Goal: Information Seeking & Learning: Learn about a topic

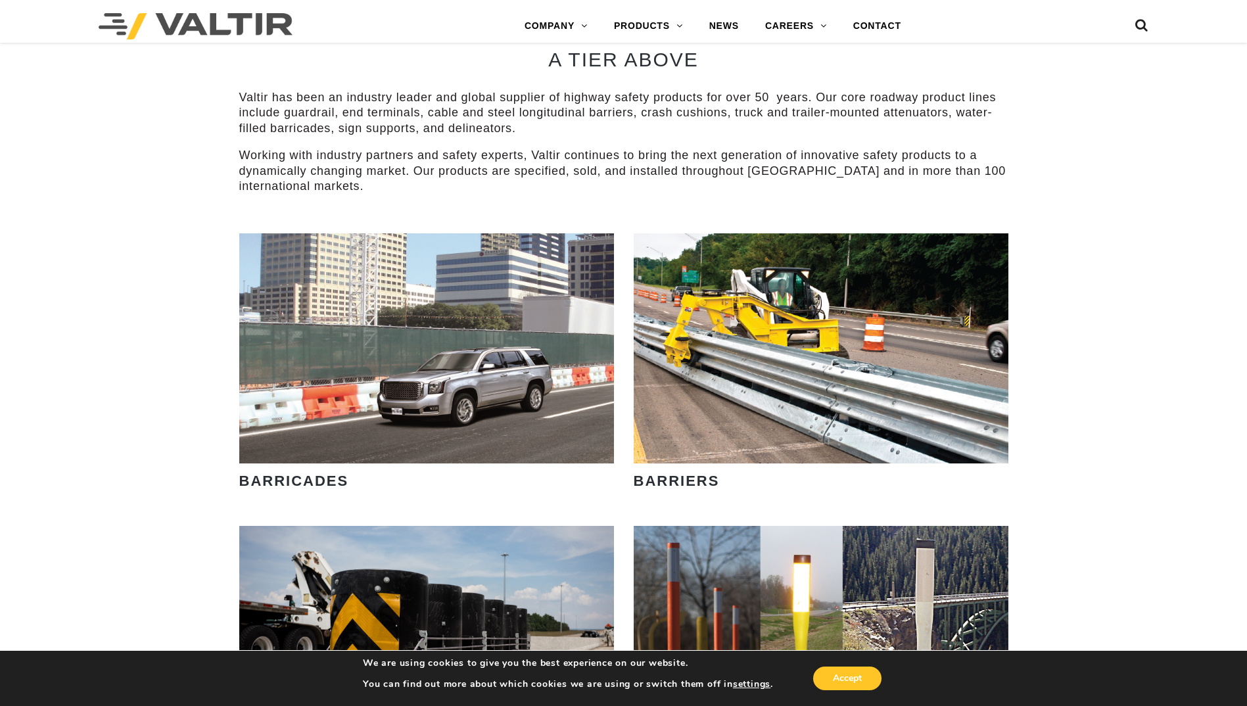
scroll to position [806, 0]
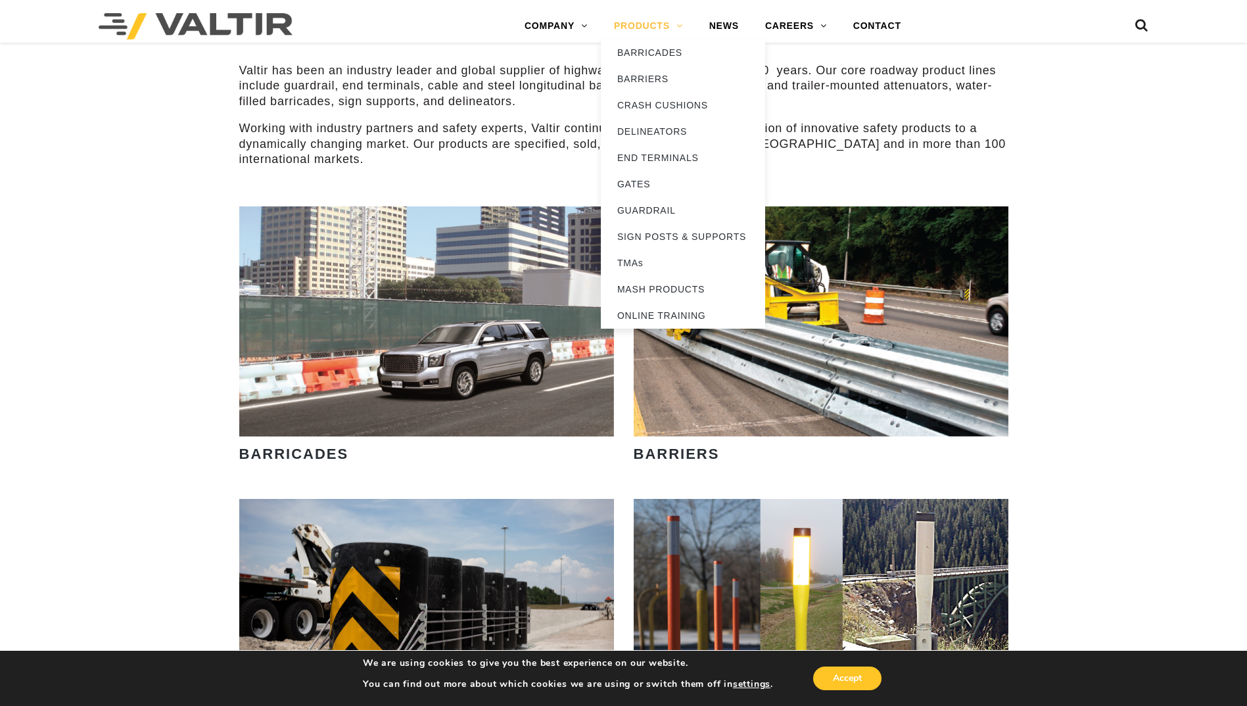
click at [640, 21] on link "PRODUCTS" at bounding box center [648, 26] width 95 height 26
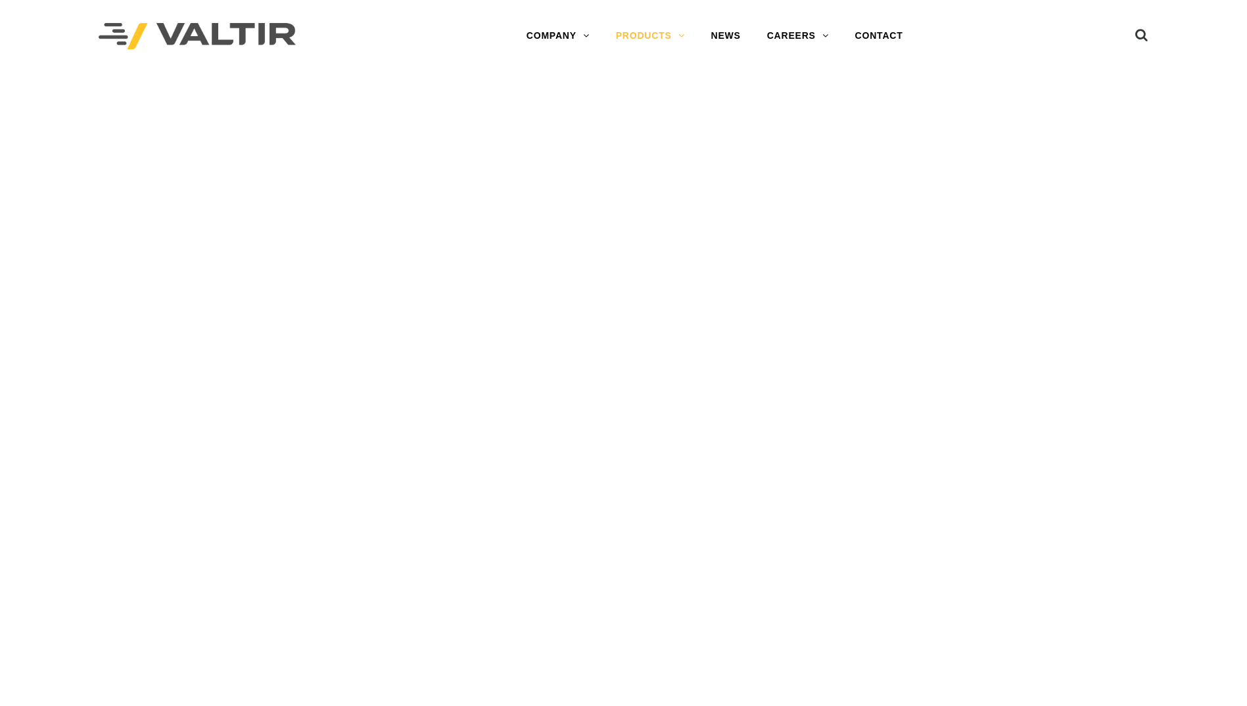
click at [640, 21] on div "Menu COMPANY ABOUT VALTIR OUR HISTORY RENTALS INTERNATIONAL PRODUCTS BARRICADES…" at bounding box center [714, 36] width 641 height 72
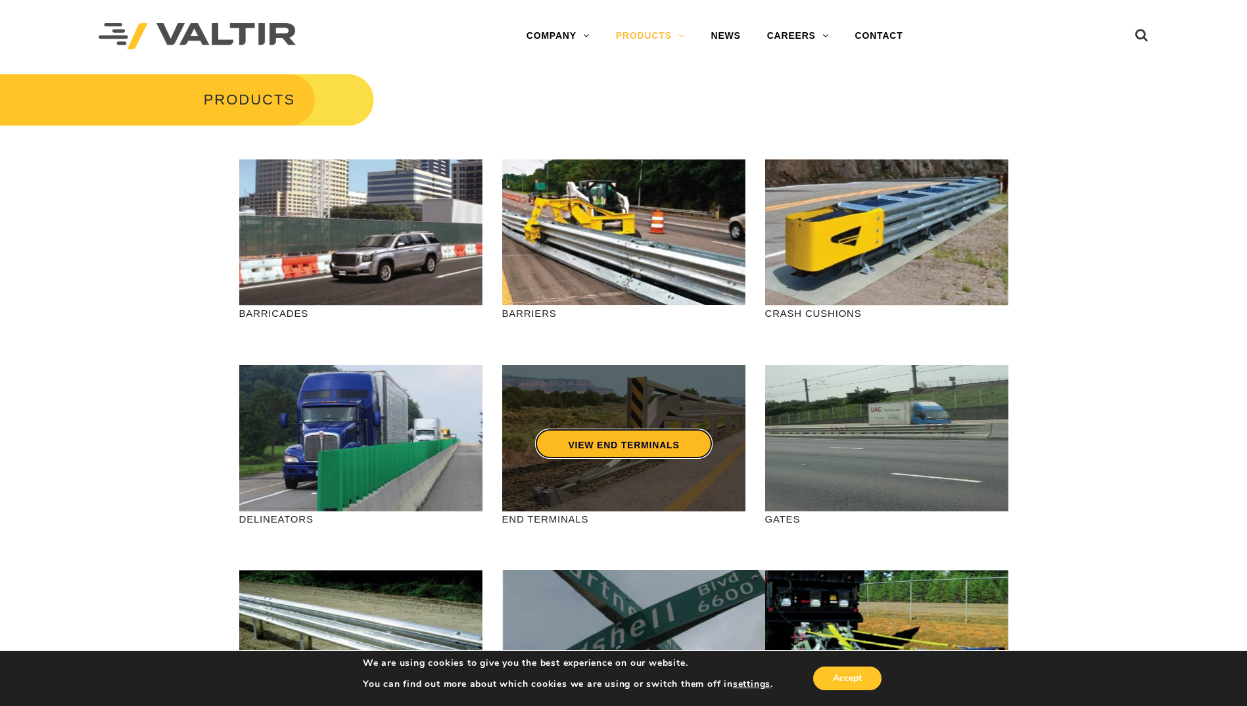
click at [625, 429] on link "VIEW END TERMINALS" at bounding box center [623, 444] width 177 height 30
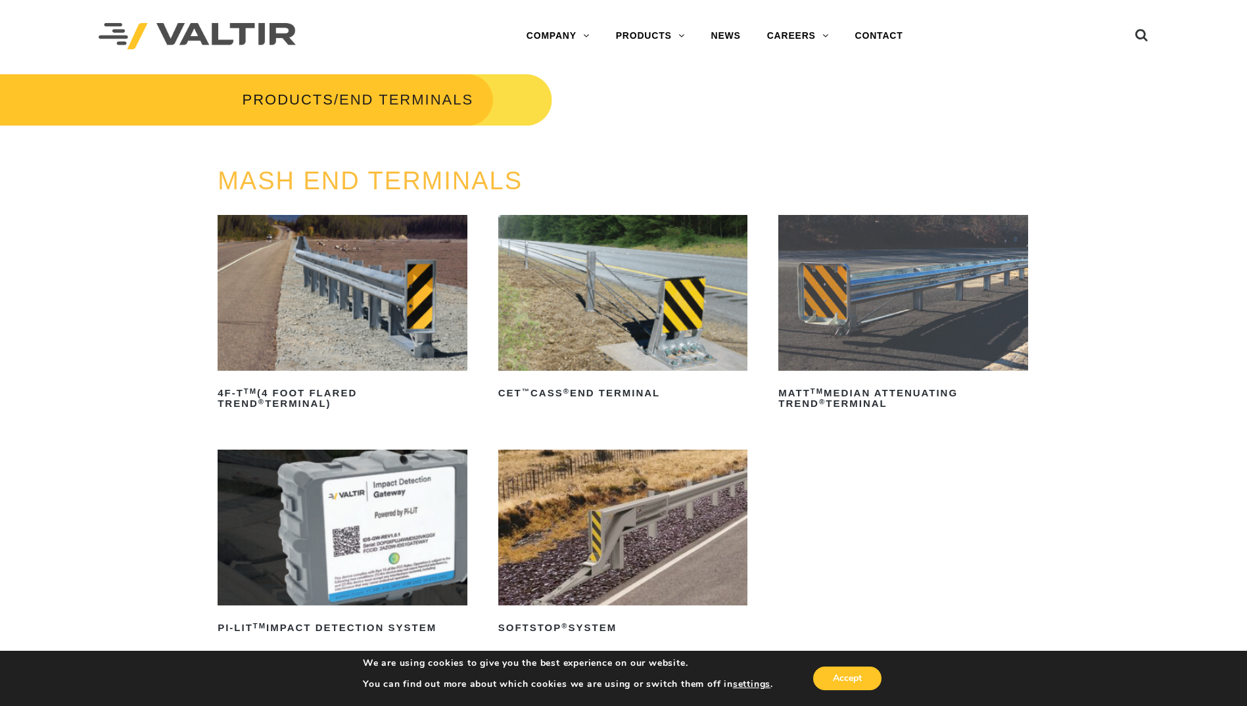
click at [584, 321] on img at bounding box center [623, 293] width 250 height 156
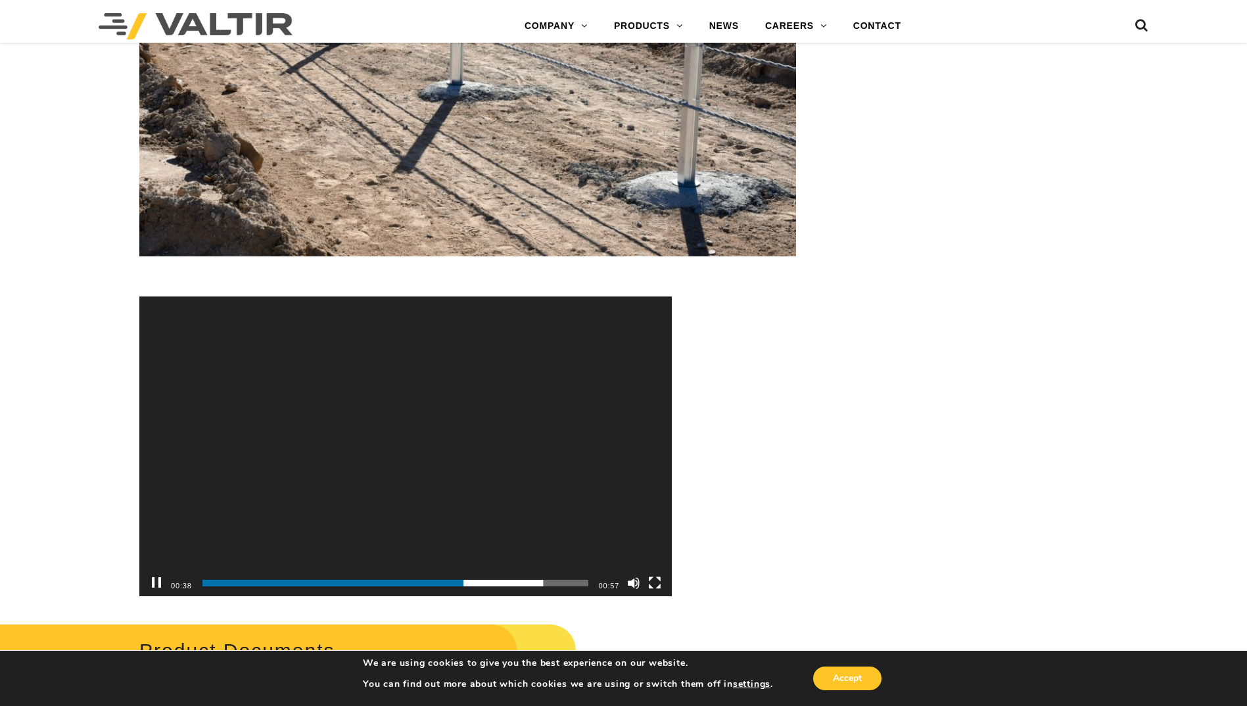
scroll to position [3812, 0]
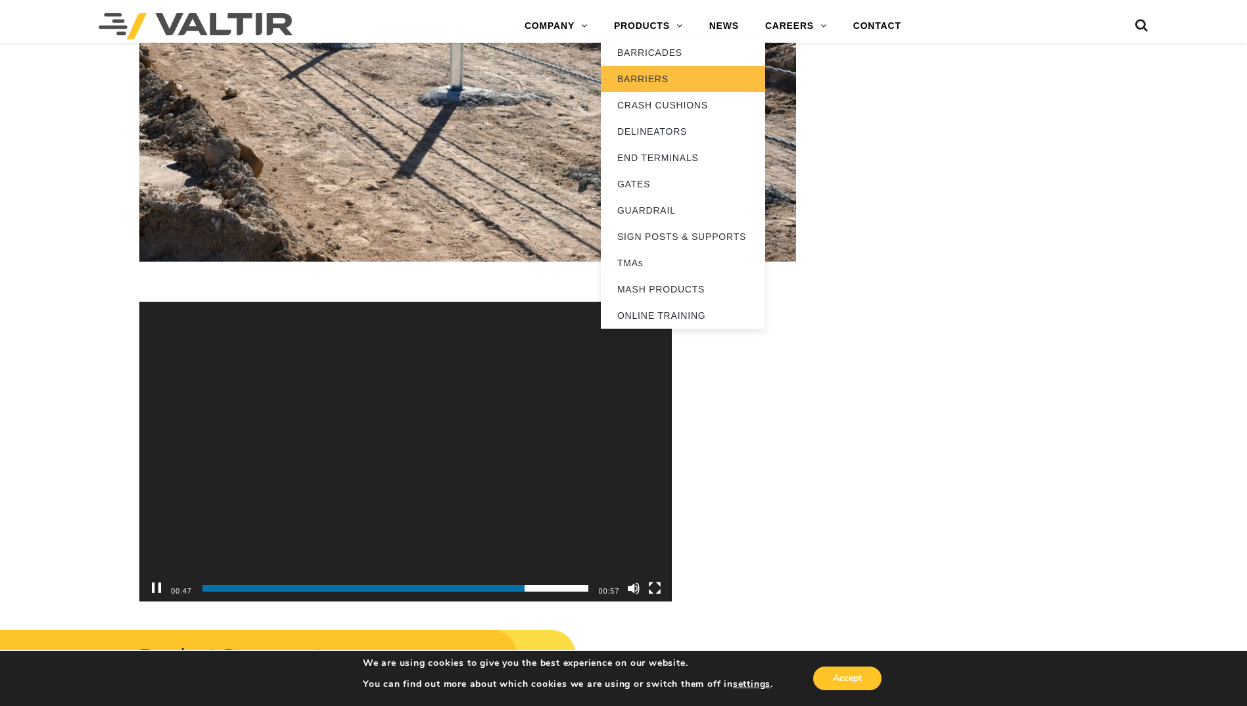
click at [649, 79] on link "BARRIERS" at bounding box center [683, 79] width 164 height 26
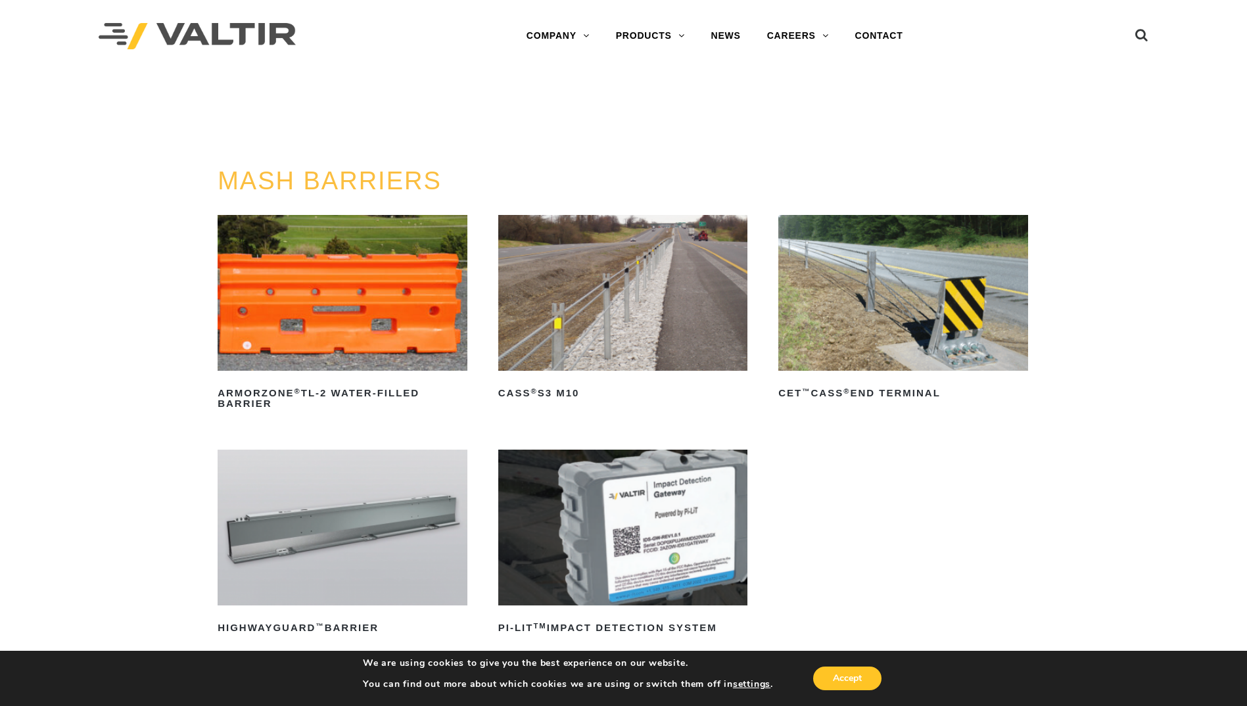
click at [615, 287] on img at bounding box center [623, 293] width 250 height 156
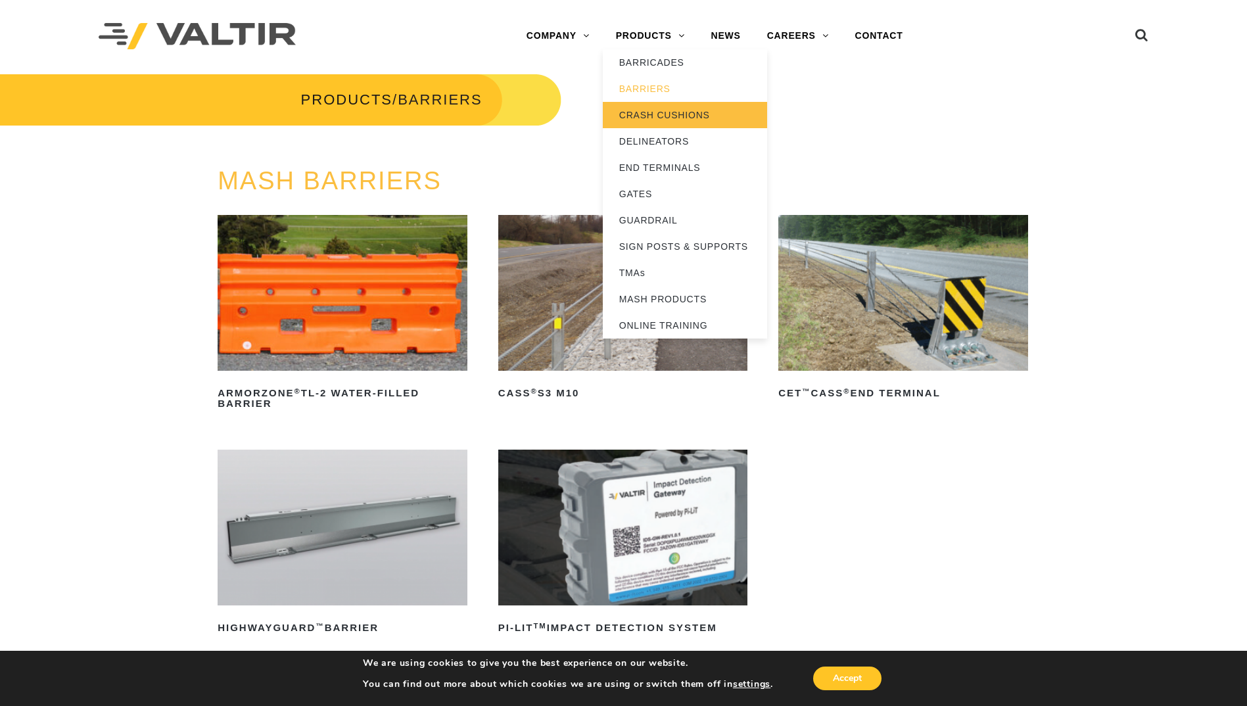
click at [645, 112] on link "CRASH CUSHIONS" at bounding box center [685, 115] width 164 height 26
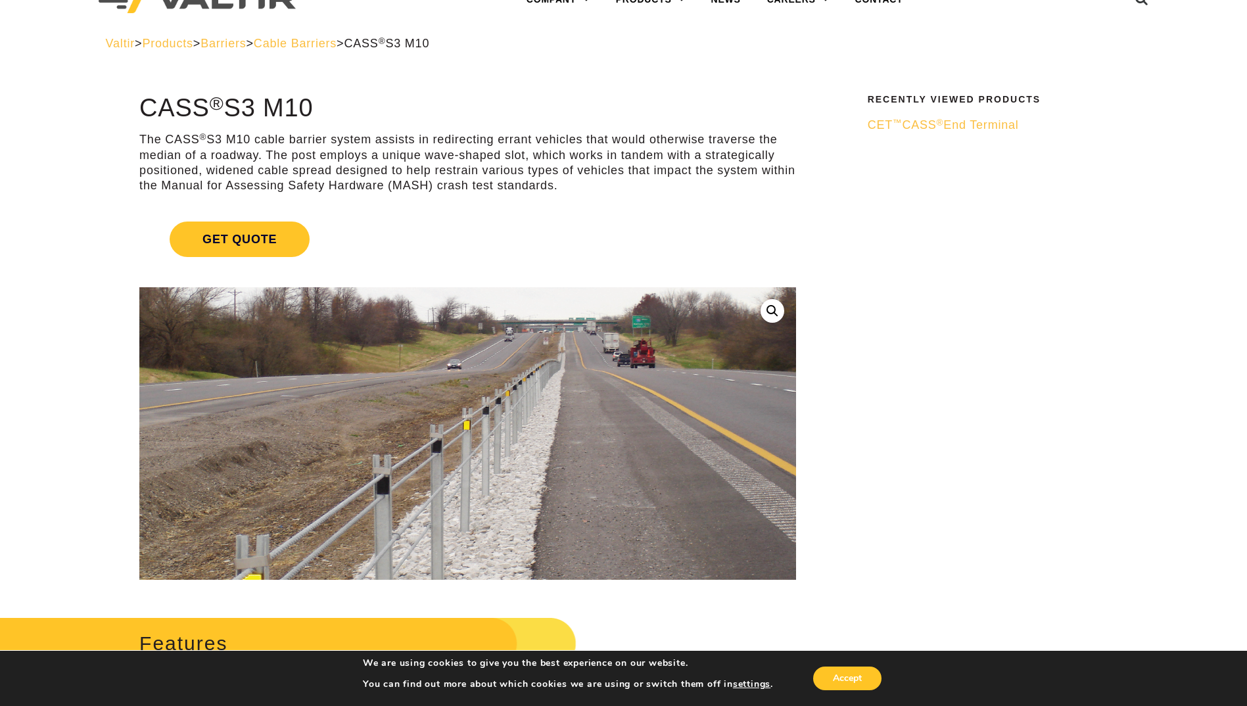
scroll to position [66, 0]
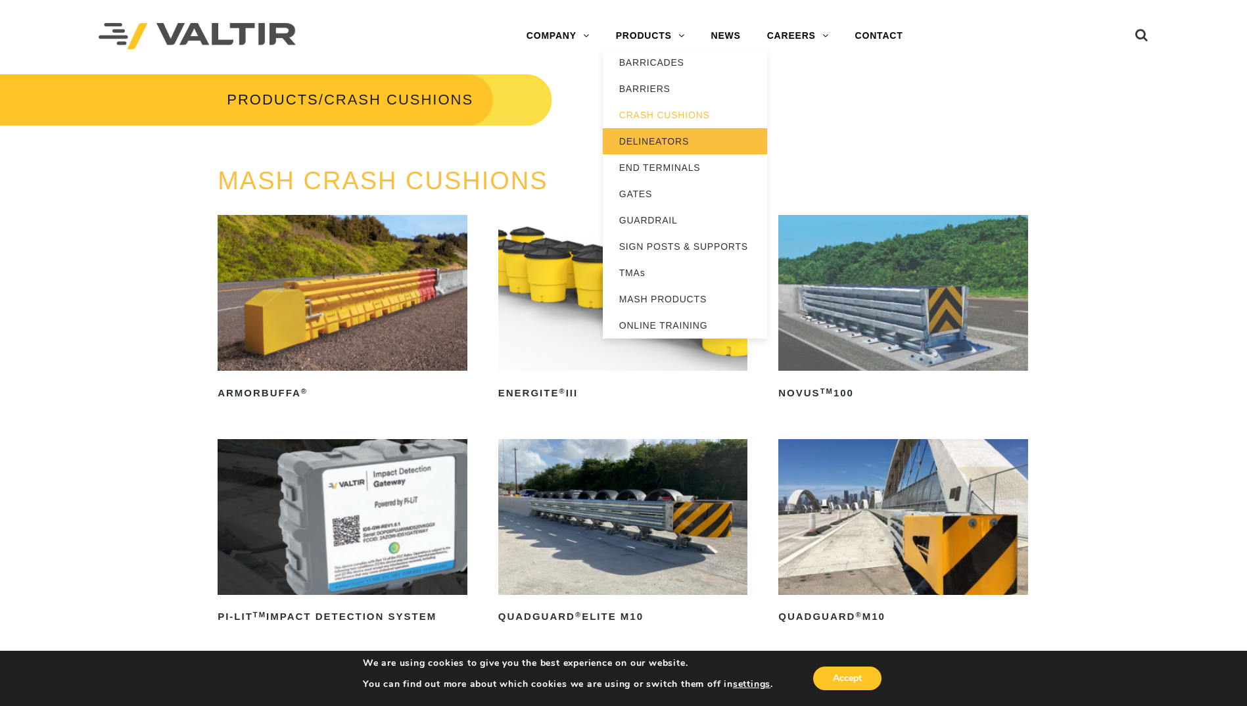
click at [657, 141] on link "DELINEATORS" at bounding box center [685, 141] width 164 height 26
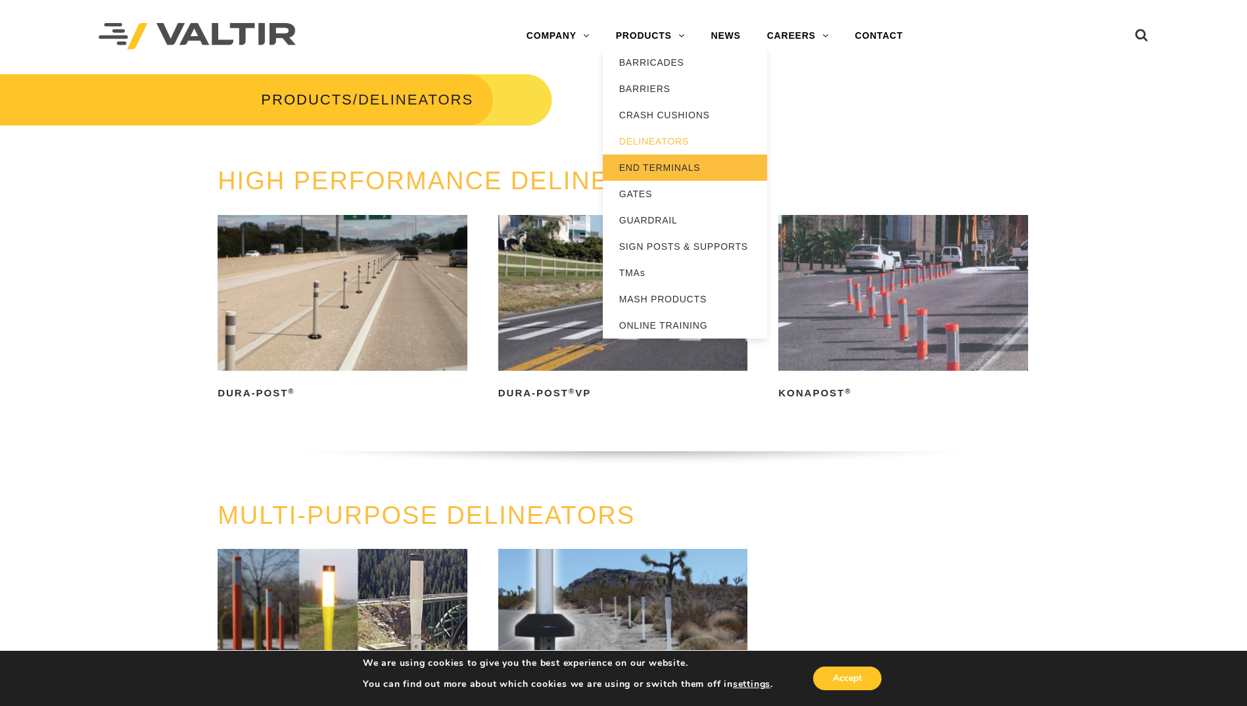
click at [644, 168] on link "END TERMINALS" at bounding box center [685, 168] width 164 height 26
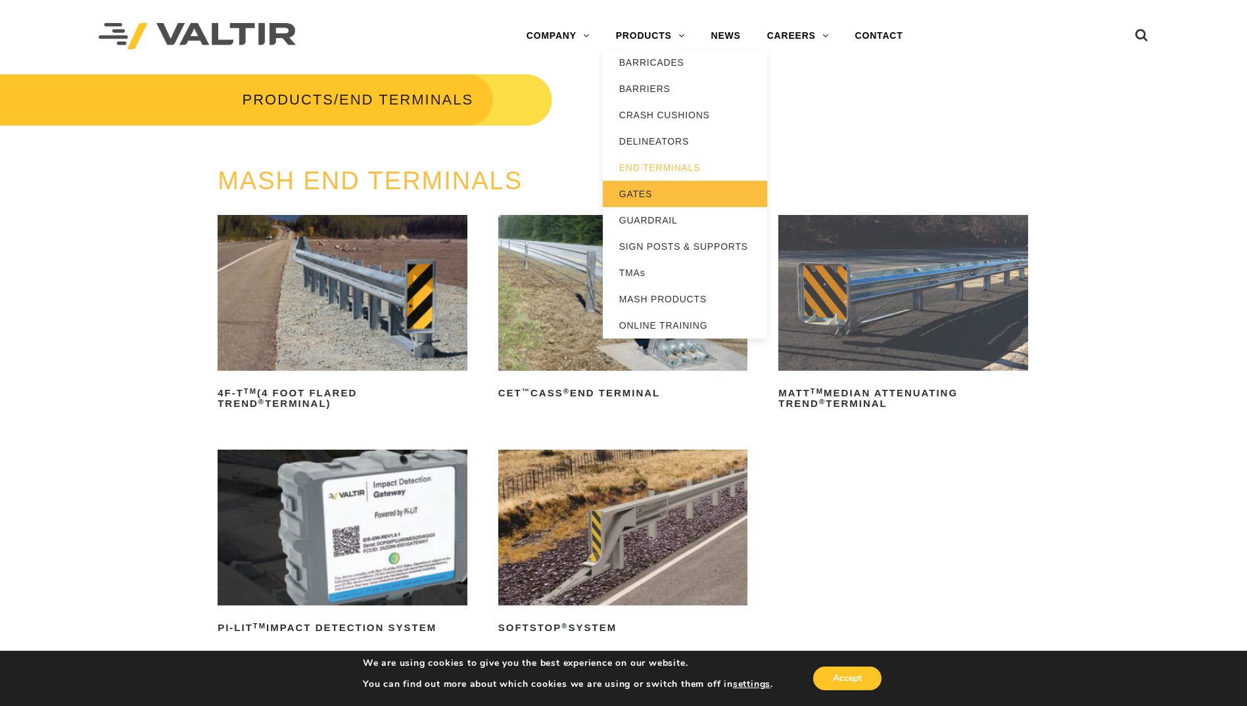
click at [644, 195] on link "GATES" at bounding box center [685, 194] width 164 height 26
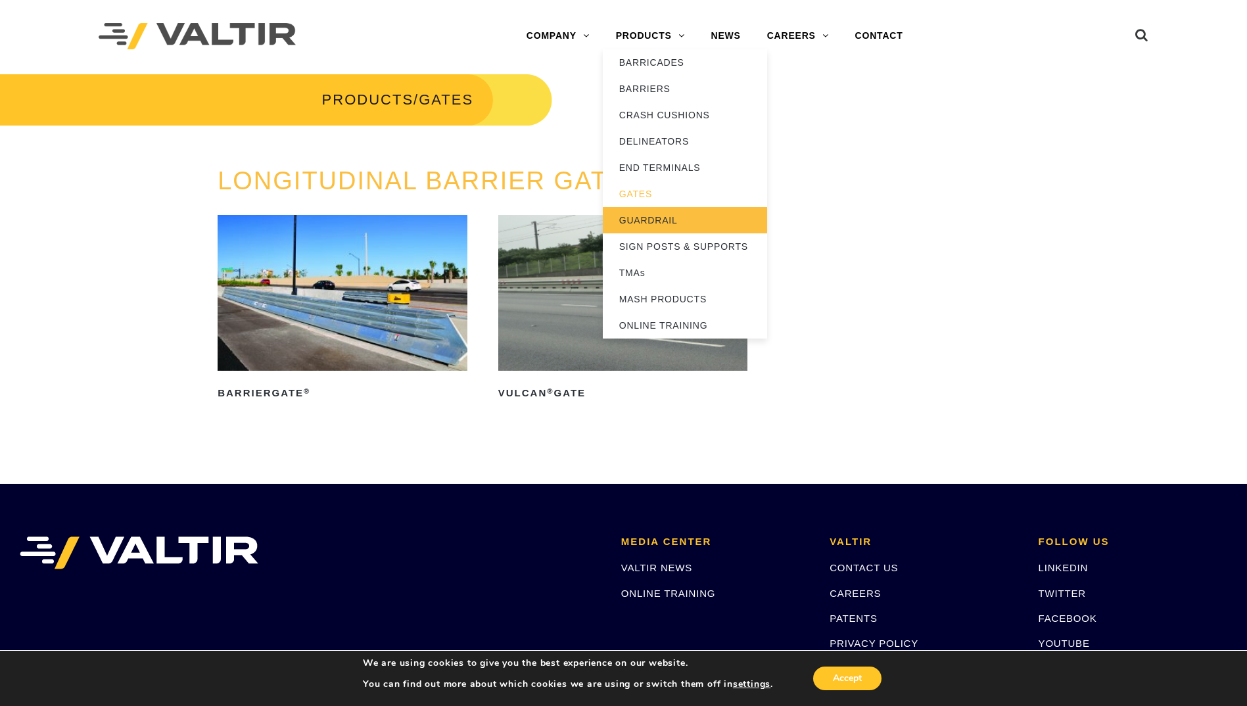
click at [642, 219] on link "GUARDRAIL" at bounding box center [685, 220] width 164 height 26
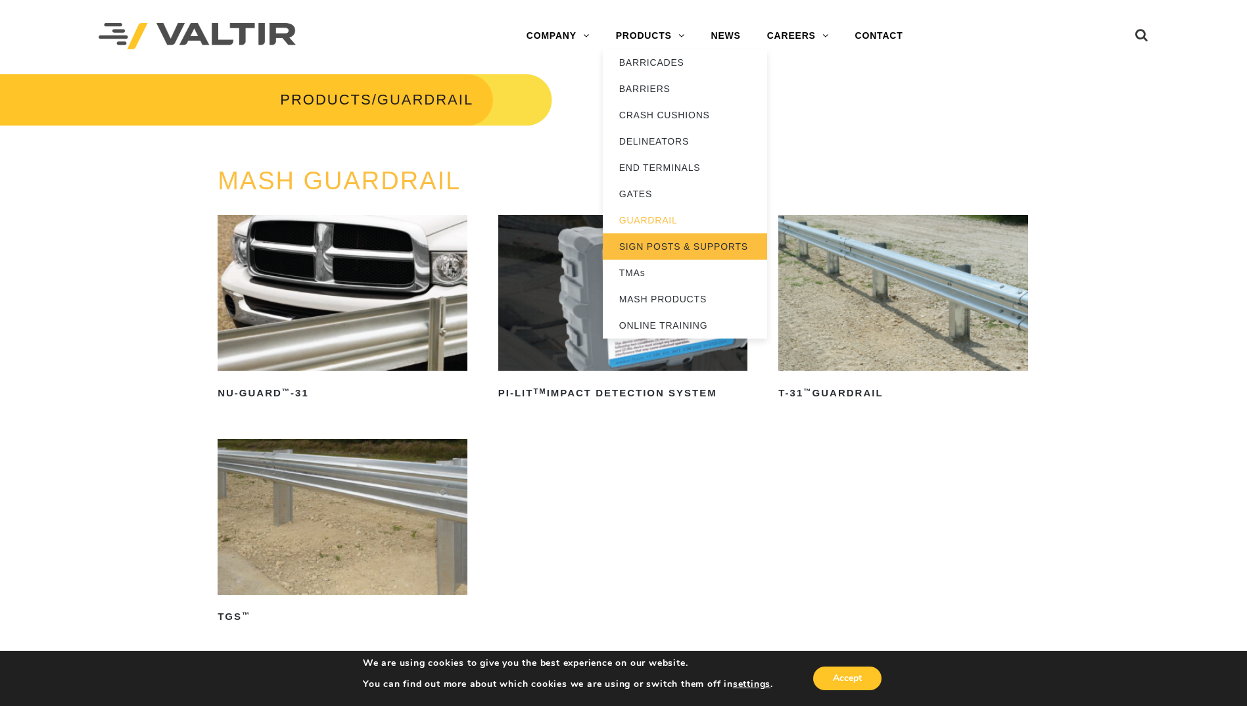
click at [634, 247] on link "SIGN POSTS & SUPPORTS" at bounding box center [685, 246] width 164 height 26
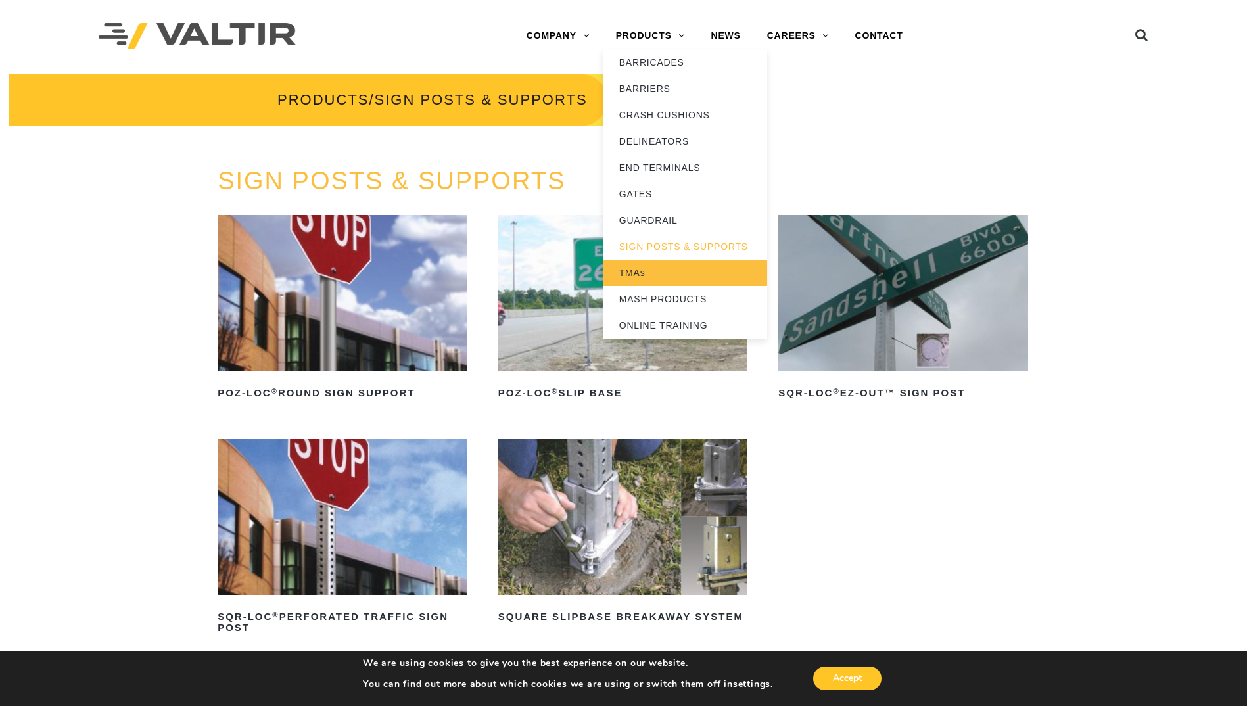
click at [633, 274] on link "TMAs" at bounding box center [685, 273] width 164 height 26
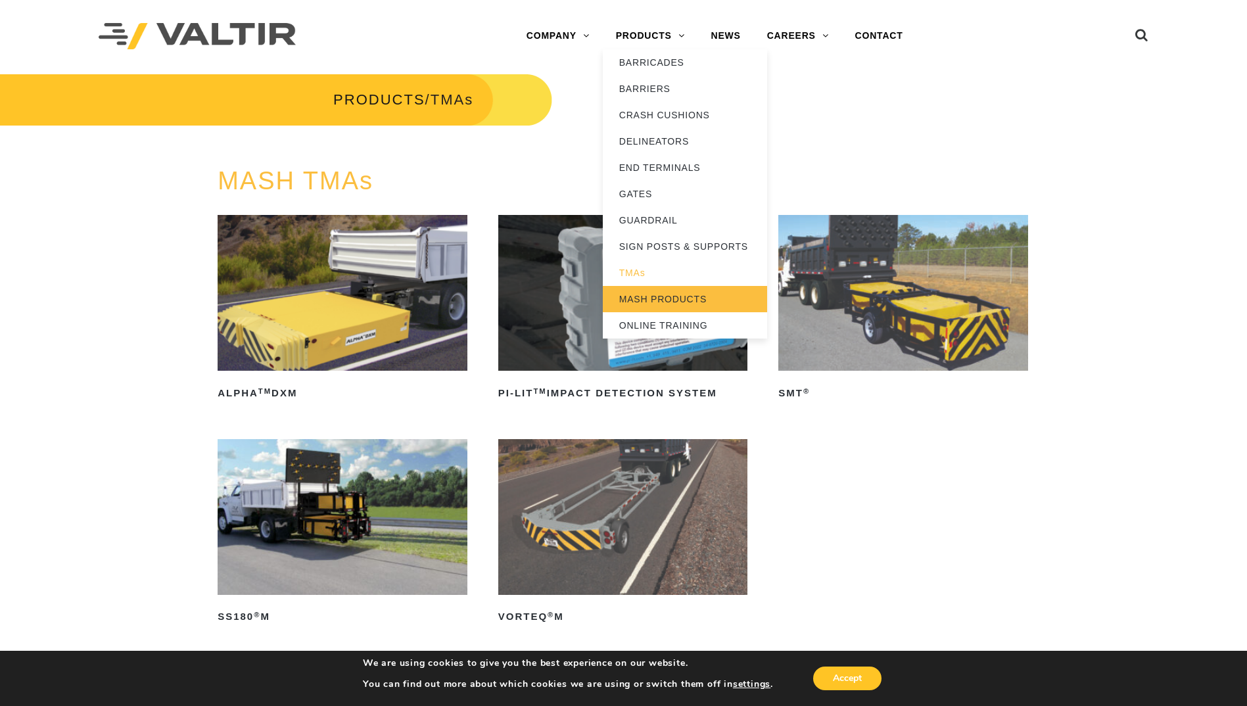
click at [639, 299] on link "MASH PRODUCTS" at bounding box center [685, 299] width 164 height 26
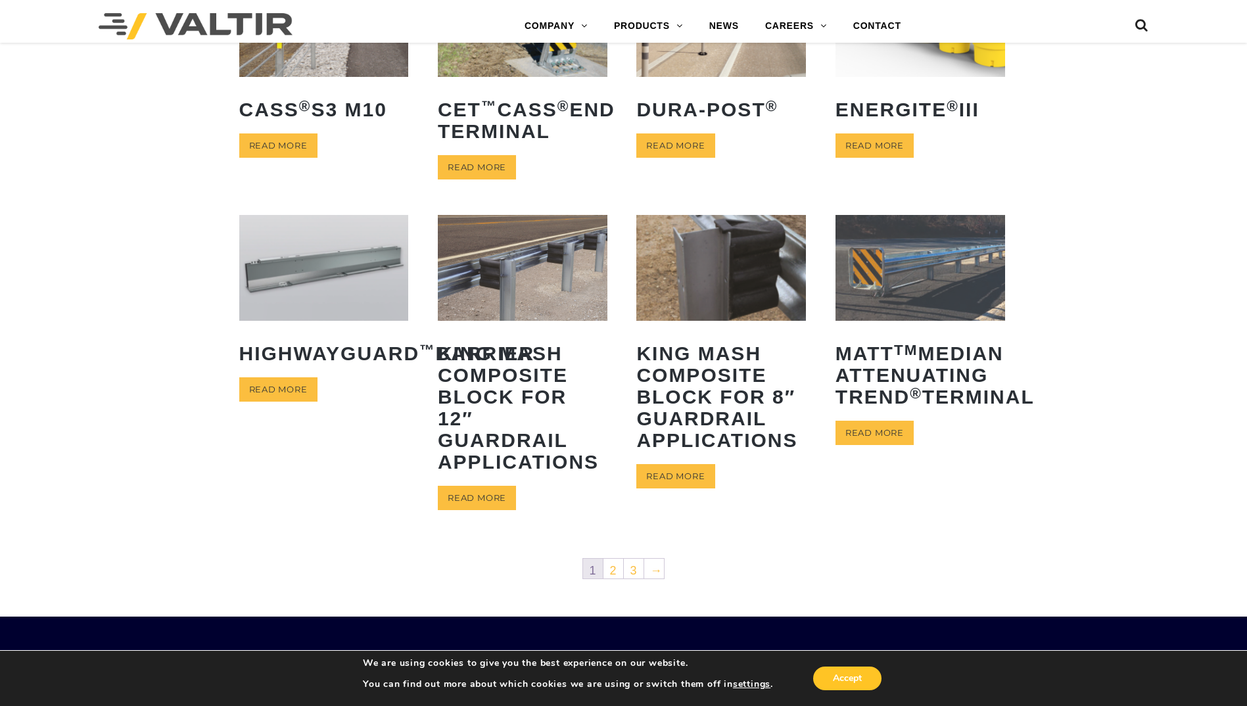
scroll to position [530, 0]
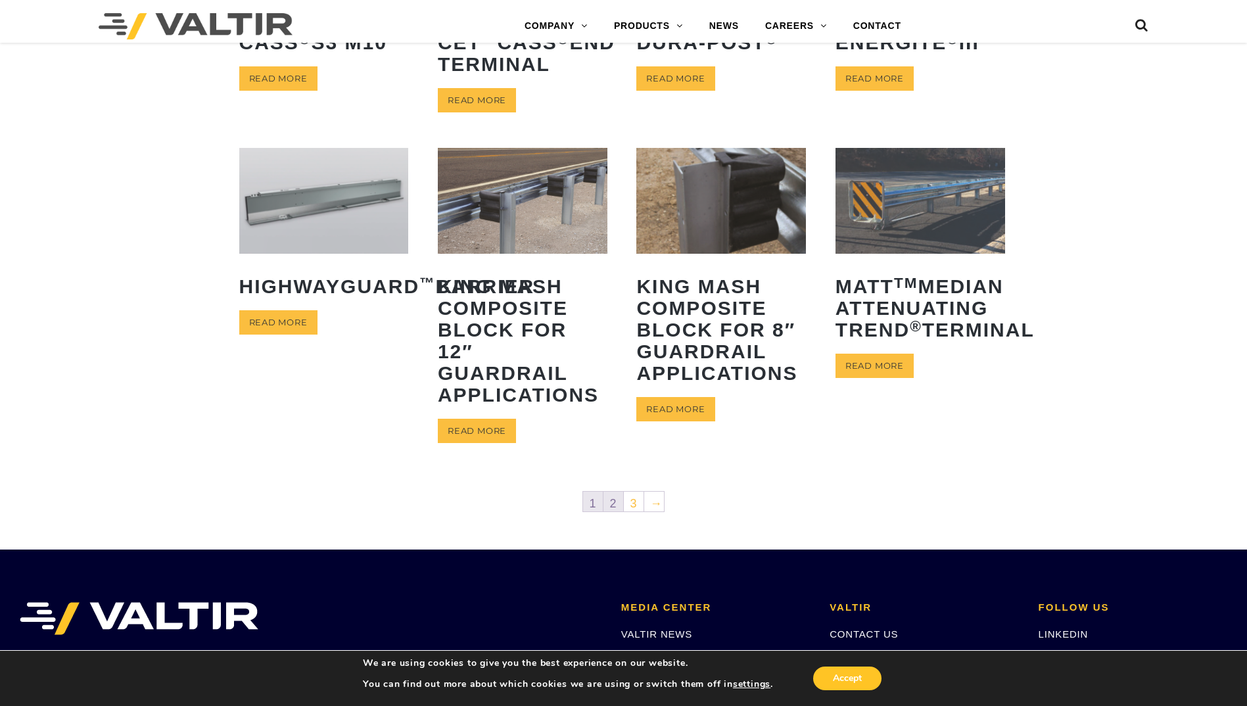
click at [611, 503] on link "2" at bounding box center [614, 502] width 20 height 20
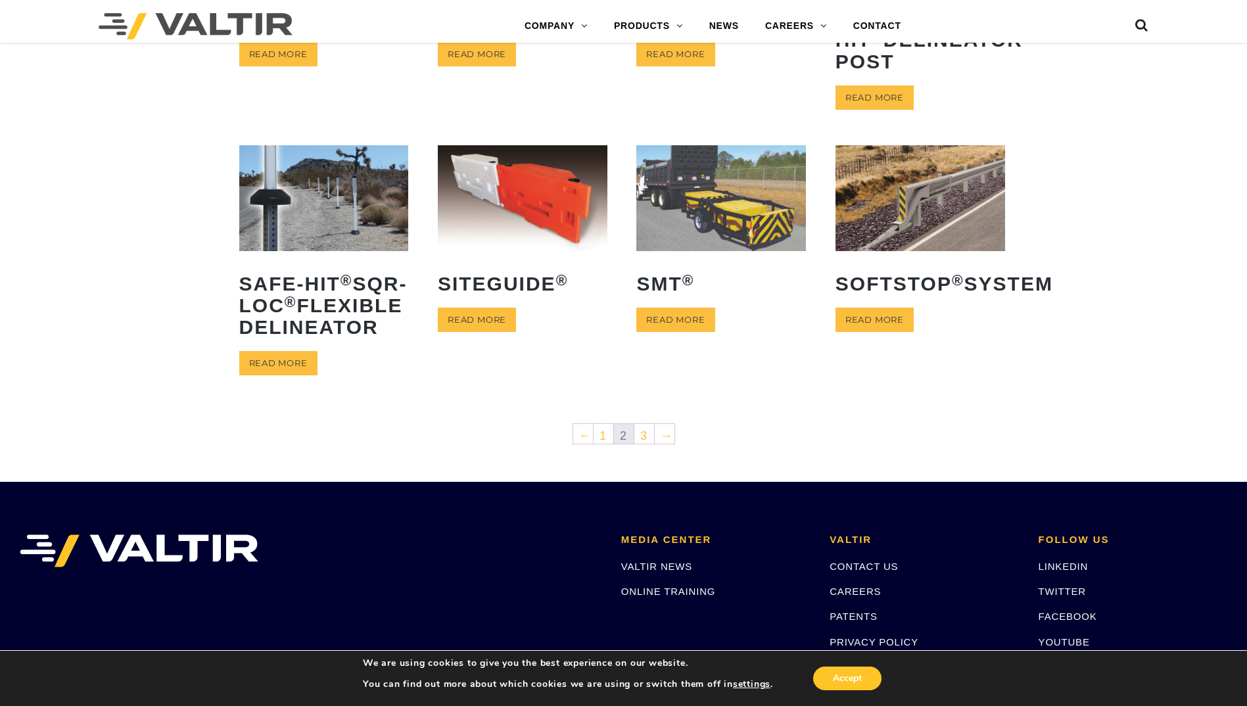
scroll to position [525, 0]
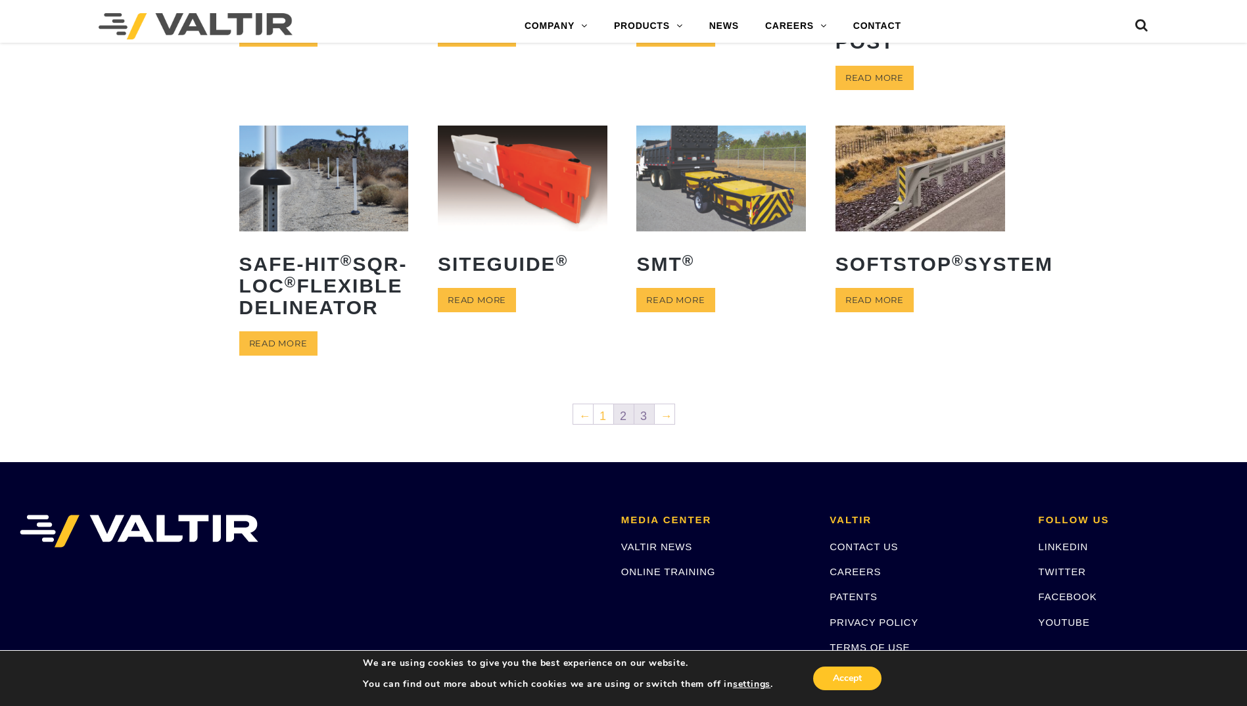
click at [639, 424] on link "3" at bounding box center [644, 414] width 20 height 20
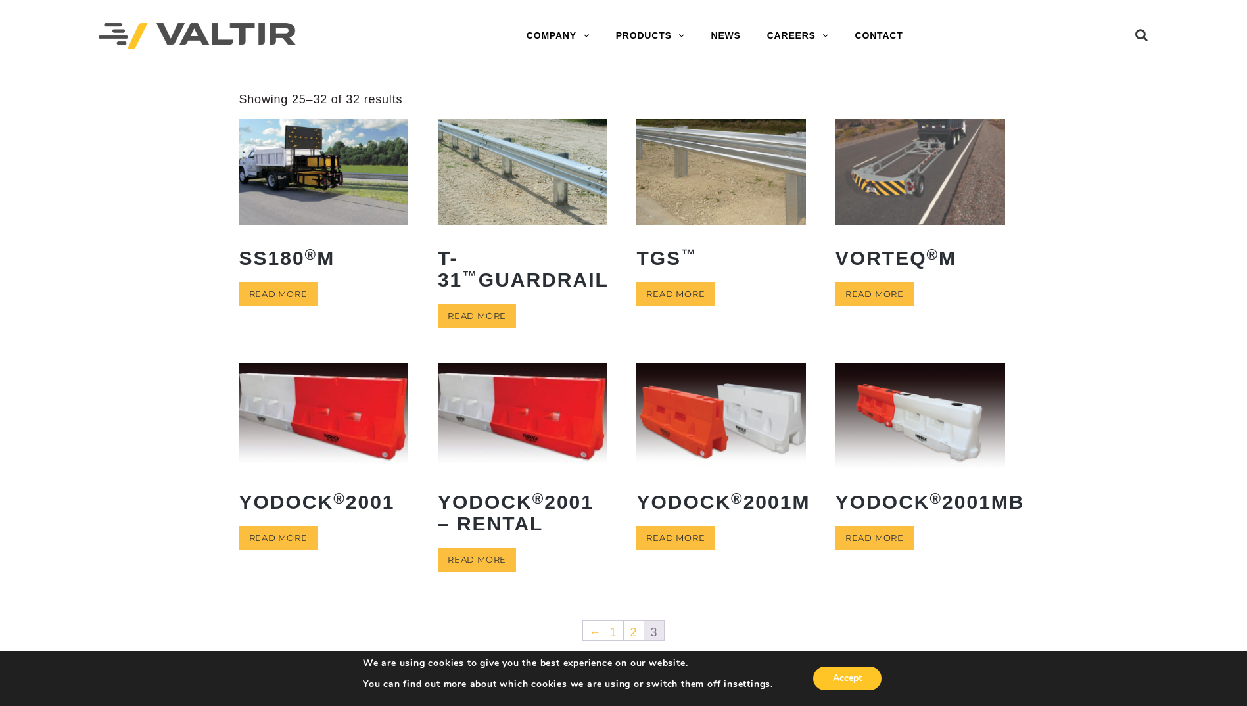
click at [1244, 78] on body "Menu COMPANY ABOUT VALTIR OUR HISTORY RENTALS INTERNATIONAL PRODUCTS BARRICADES…" at bounding box center [623, 536] width 1247 height 1073
click at [886, 296] on link "Read more" at bounding box center [875, 294] width 78 height 24
click at [338, 182] on img at bounding box center [324, 172] width 170 height 106
click at [632, 630] on link "2" at bounding box center [634, 631] width 20 height 20
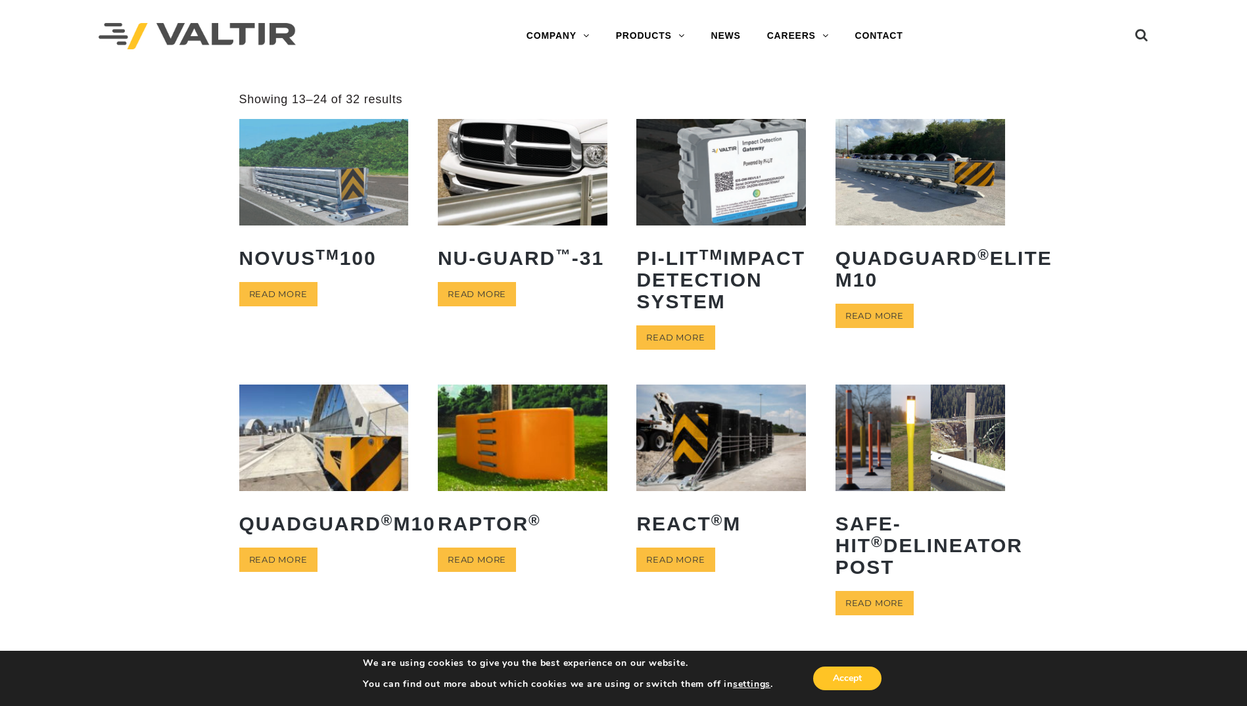
click at [512, 180] on img at bounding box center [523, 172] width 170 height 106
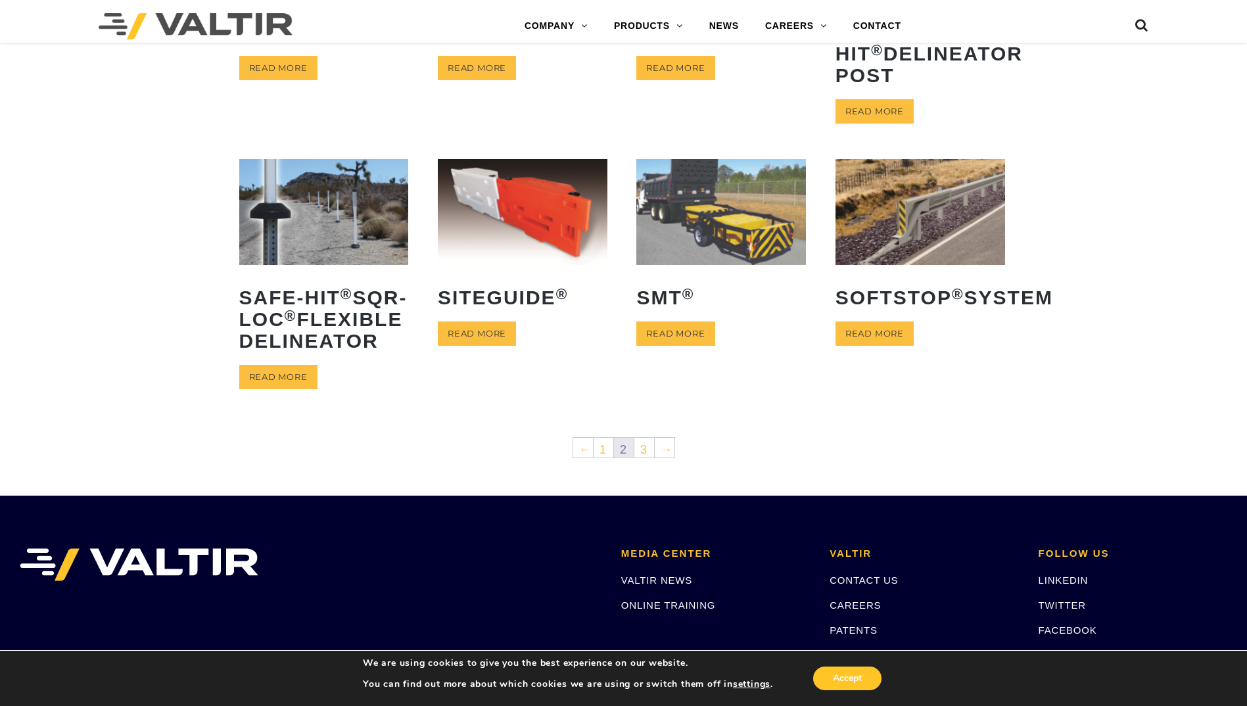
scroll to position [500, 0]
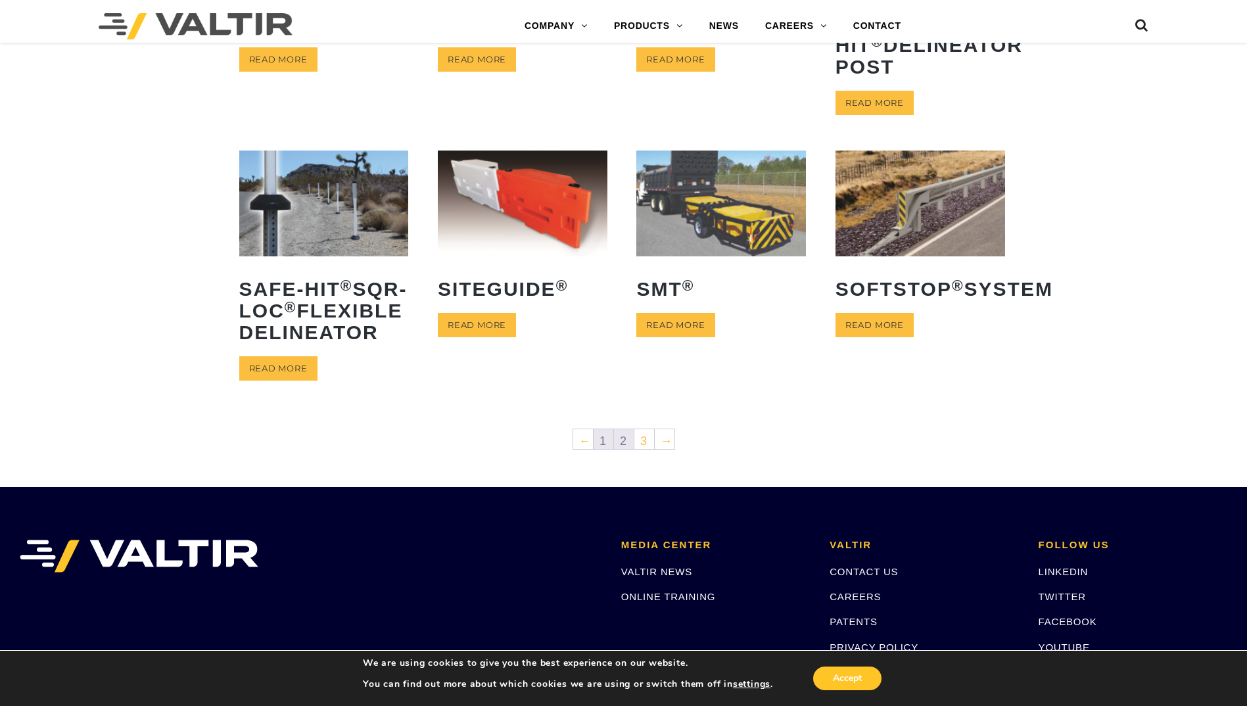
click at [604, 449] on link "1" at bounding box center [604, 439] width 20 height 20
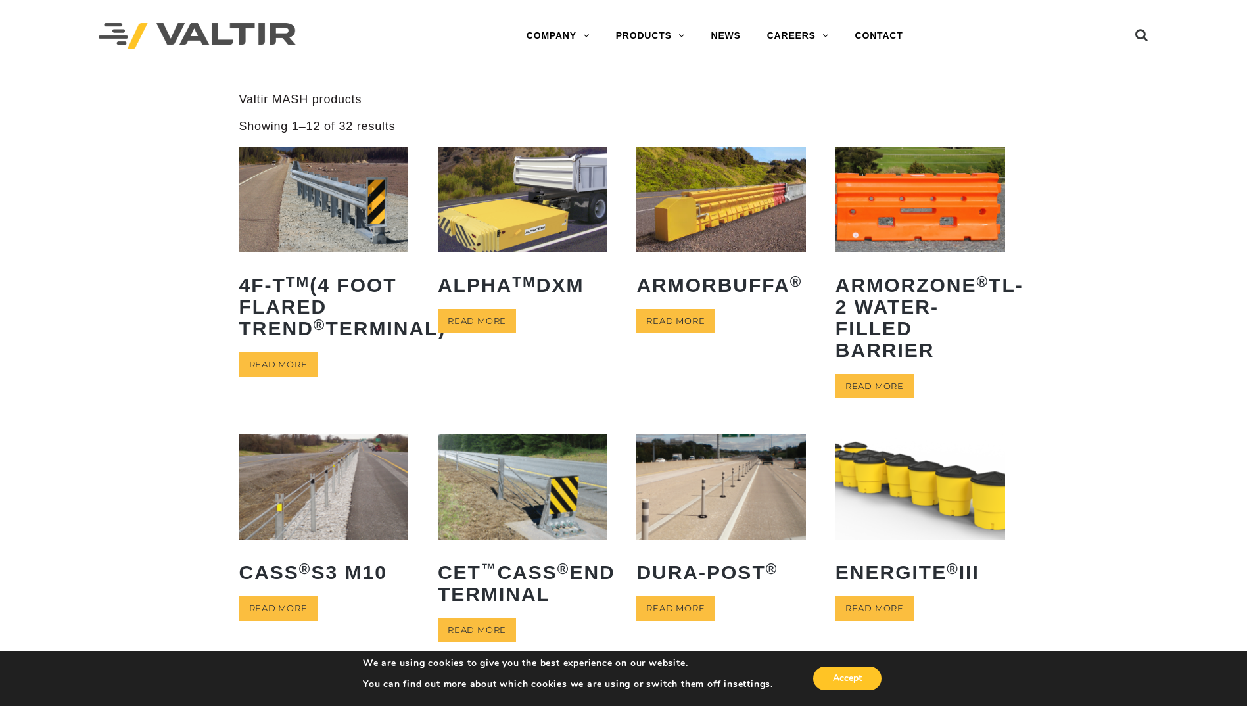
click at [517, 479] on img at bounding box center [523, 487] width 170 height 106
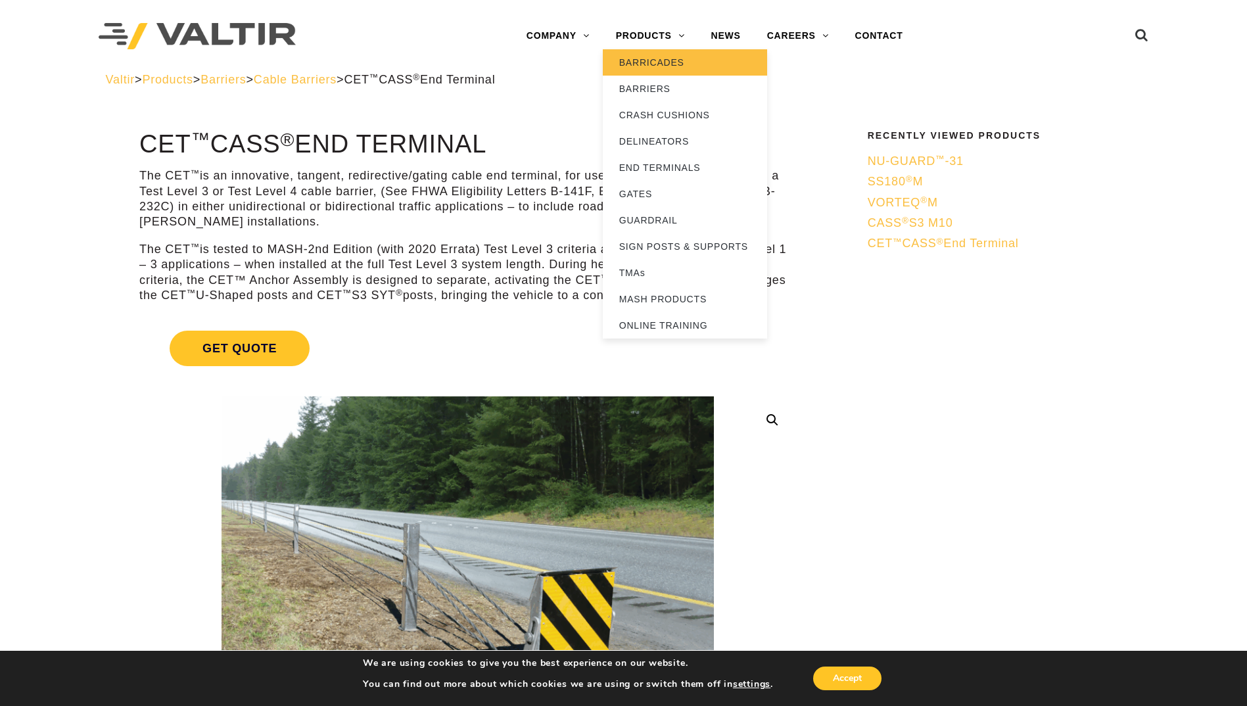
click at [635, 61] on link "BARRICADES" at bounding box center [685, 62] width 164 height 26
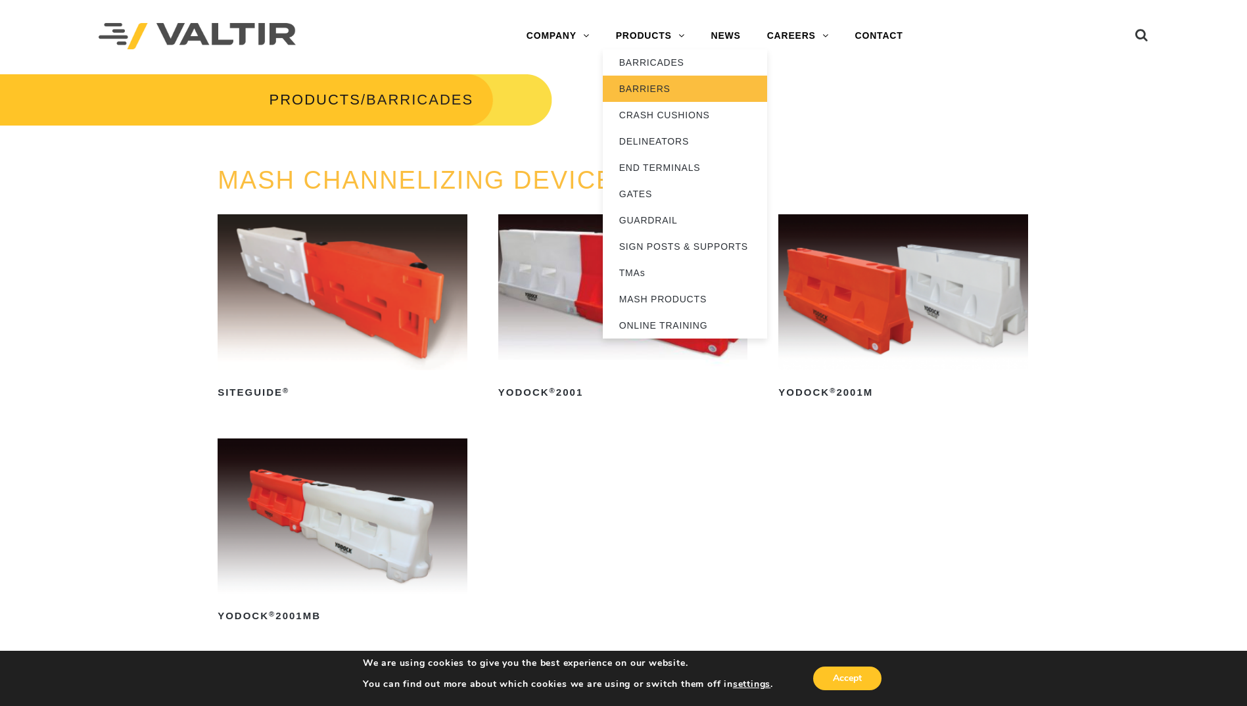
click at [629, 88] on link "BARRIERS" at bounding box center [685, 89] width 164 height 26
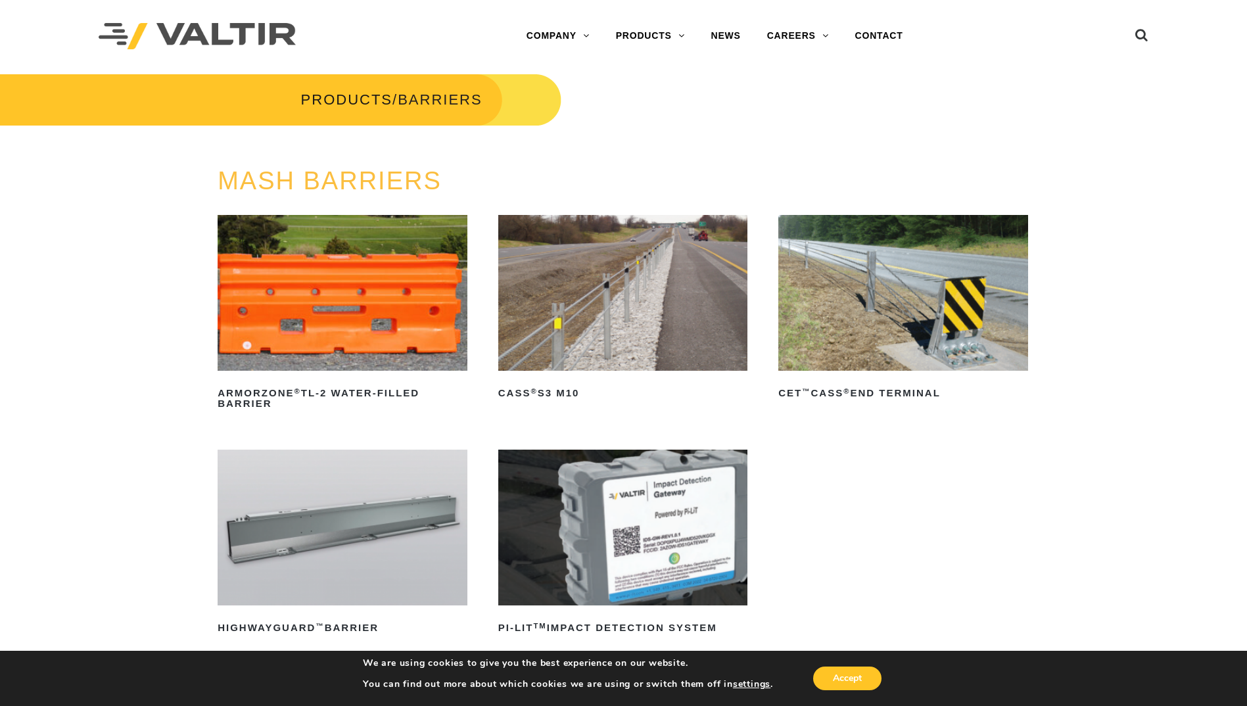
click at [635, 287] on img at bounding box center [623, 293] width 250 height 156
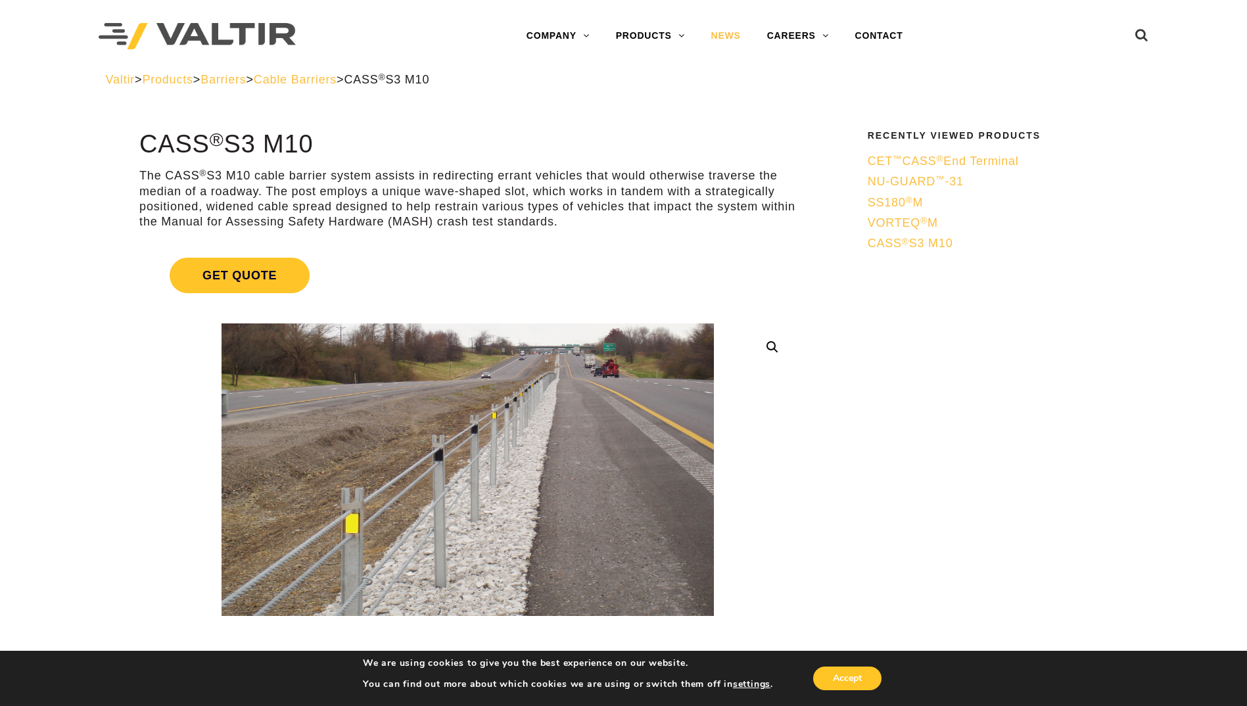
click at [725, 36] on link "NEWS" at bounding box center [726, 36] width 56 height 26
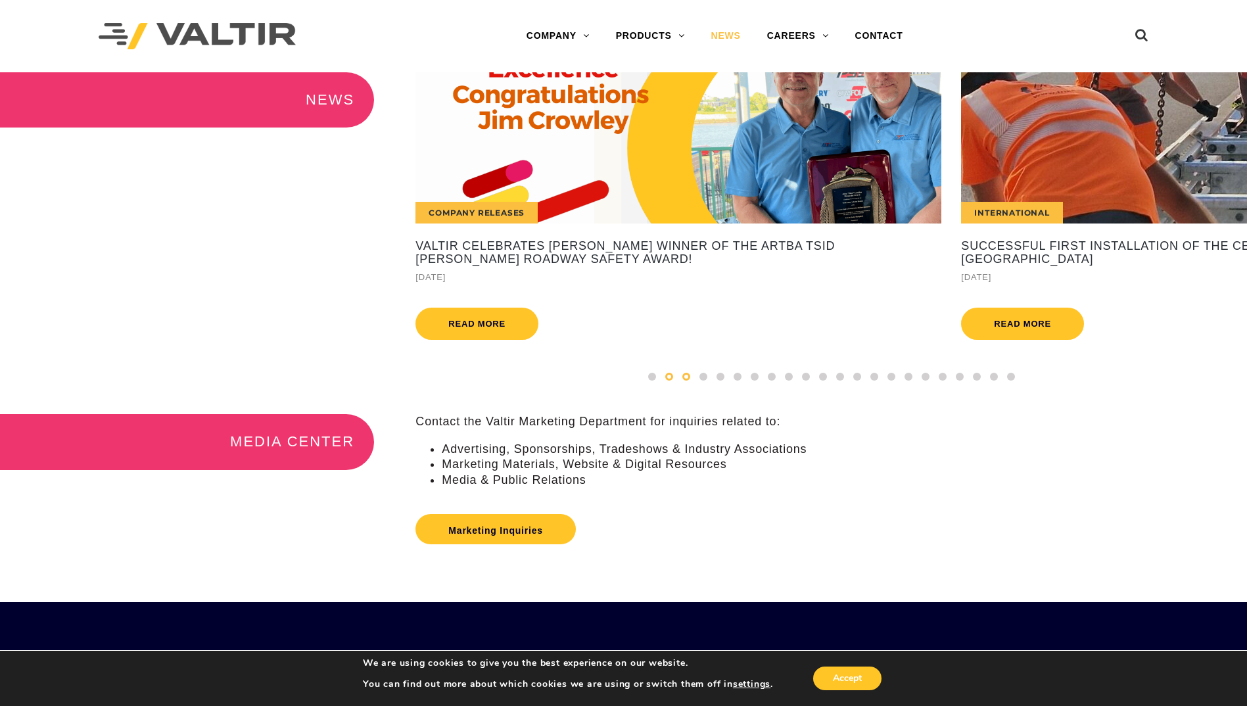
click at [689, 381] on span at bounding box center [686, 377] width 8 height 8
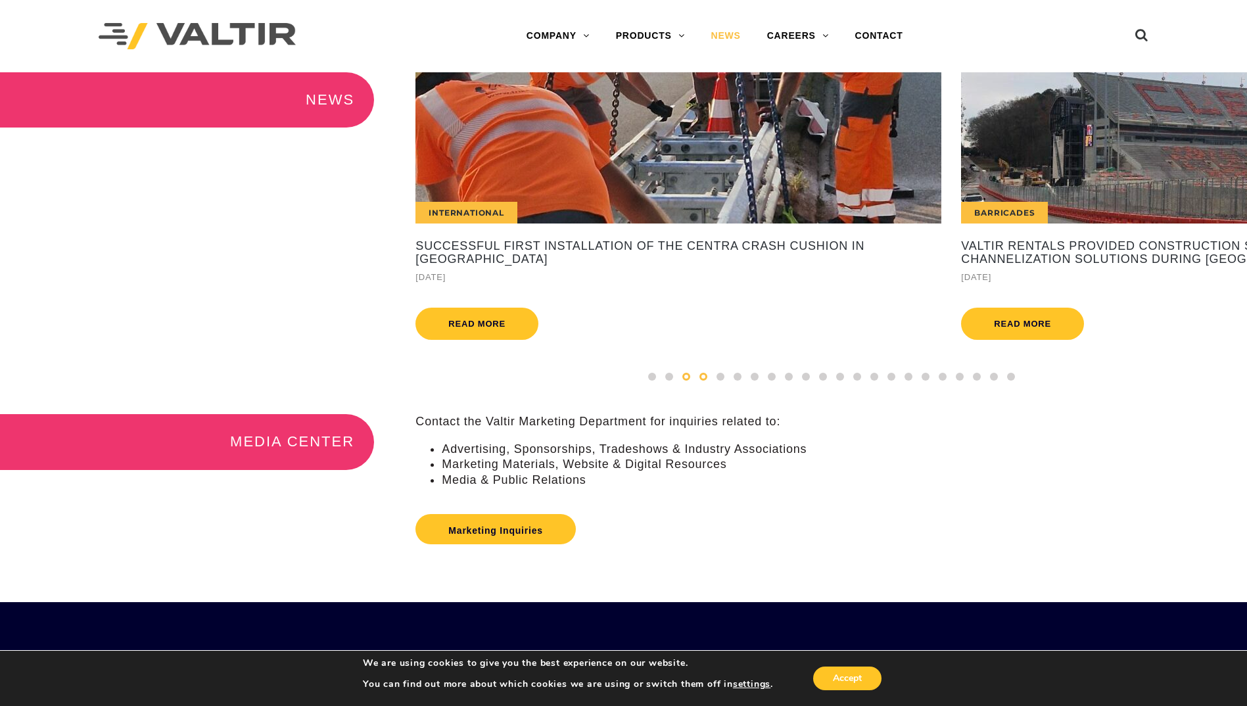
click at [707, 381] on span at bounding box center [704, 377] width 8 height 8
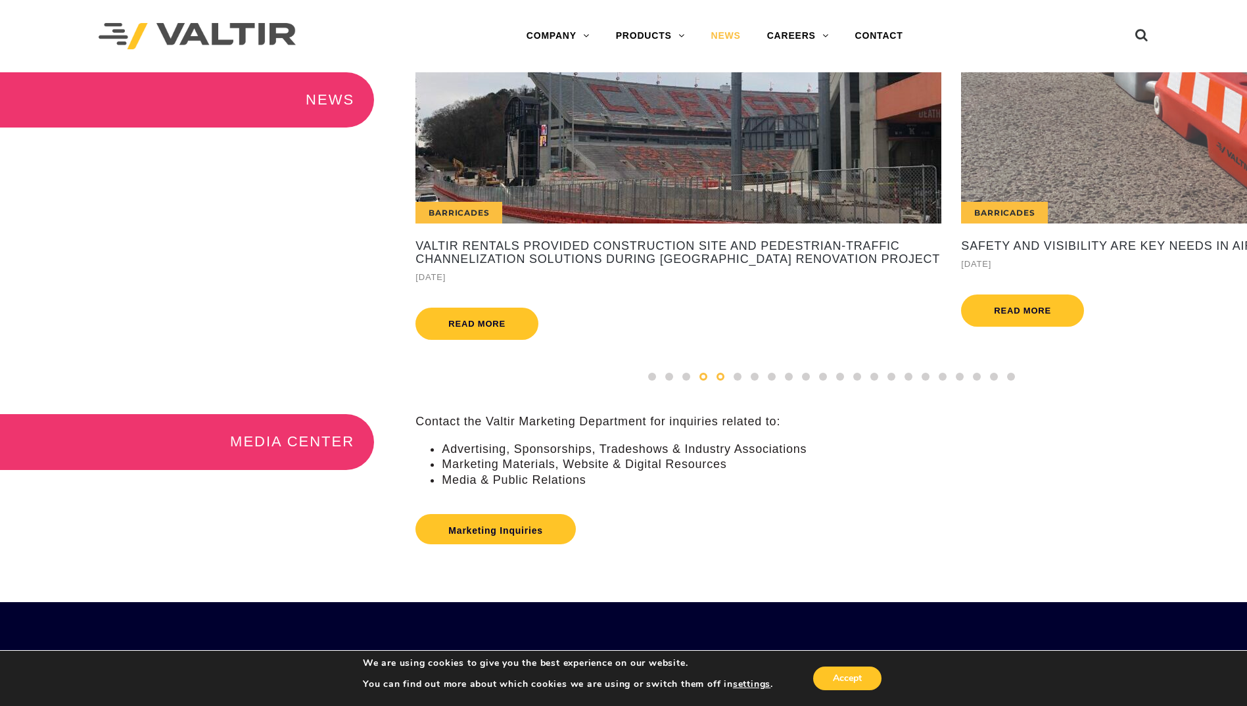
click at [719, 381] on span at bounding box center [721, 377] width 8 height 8
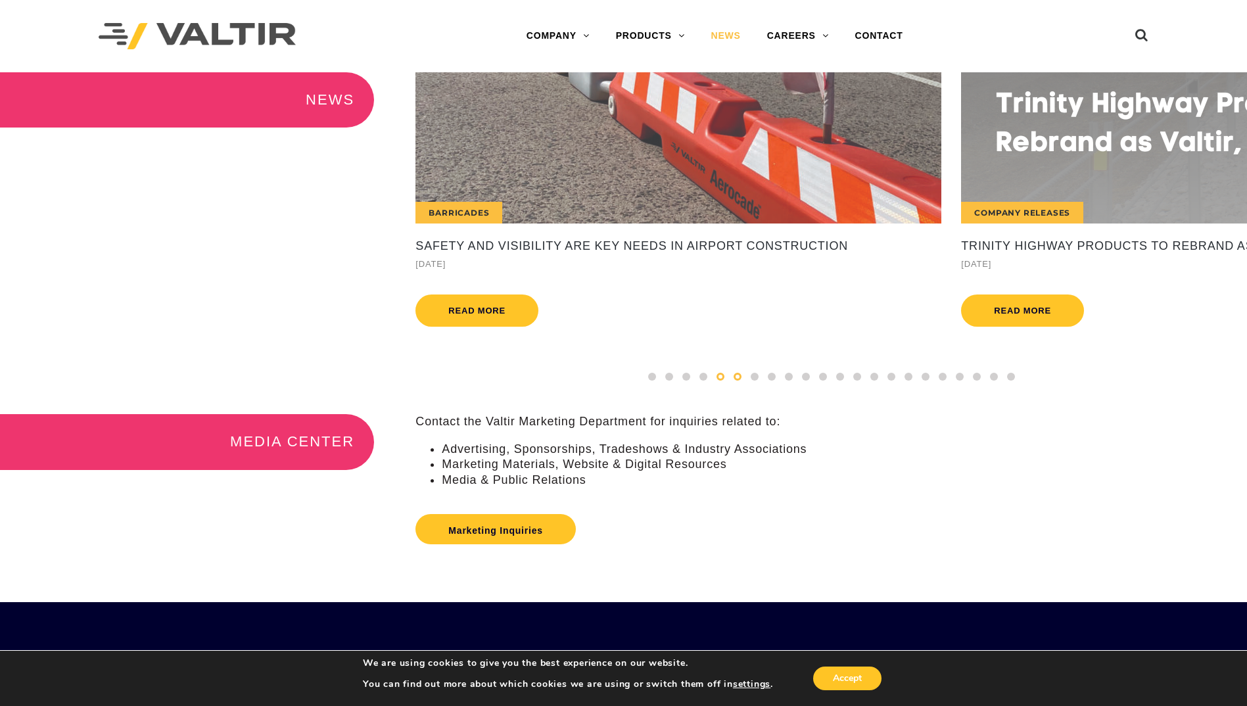
click at [741, 381] on span at bounding box center [738, 377] width 8 height 8
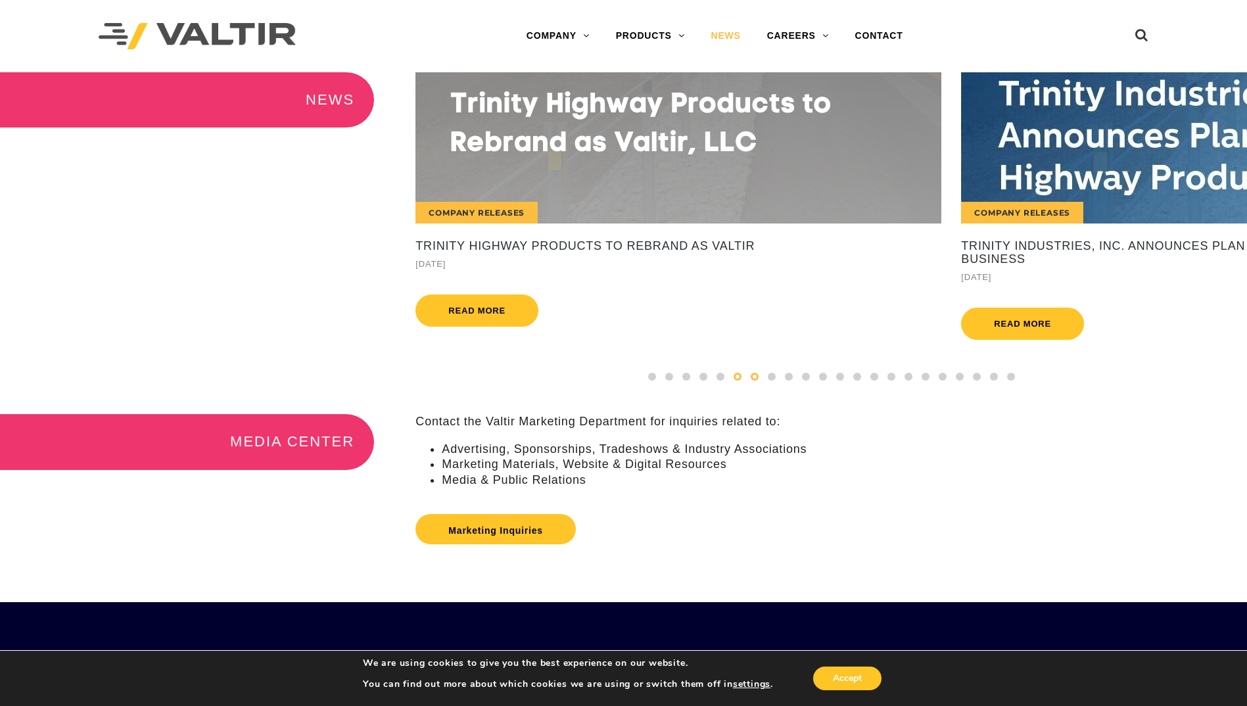
click at [754, 381] on span at bounding box center [755, 377] width 8 height 8
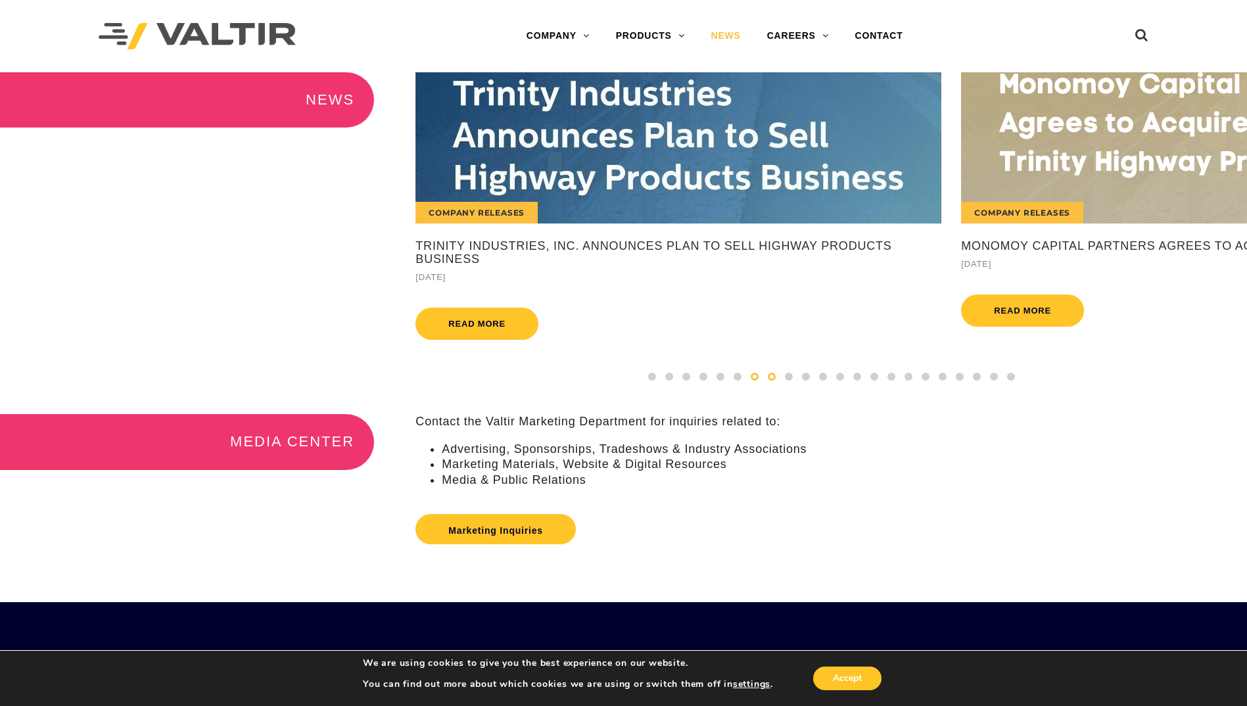
click at [776, 384] on div at bounding box center [771, 376] width 17 height 14
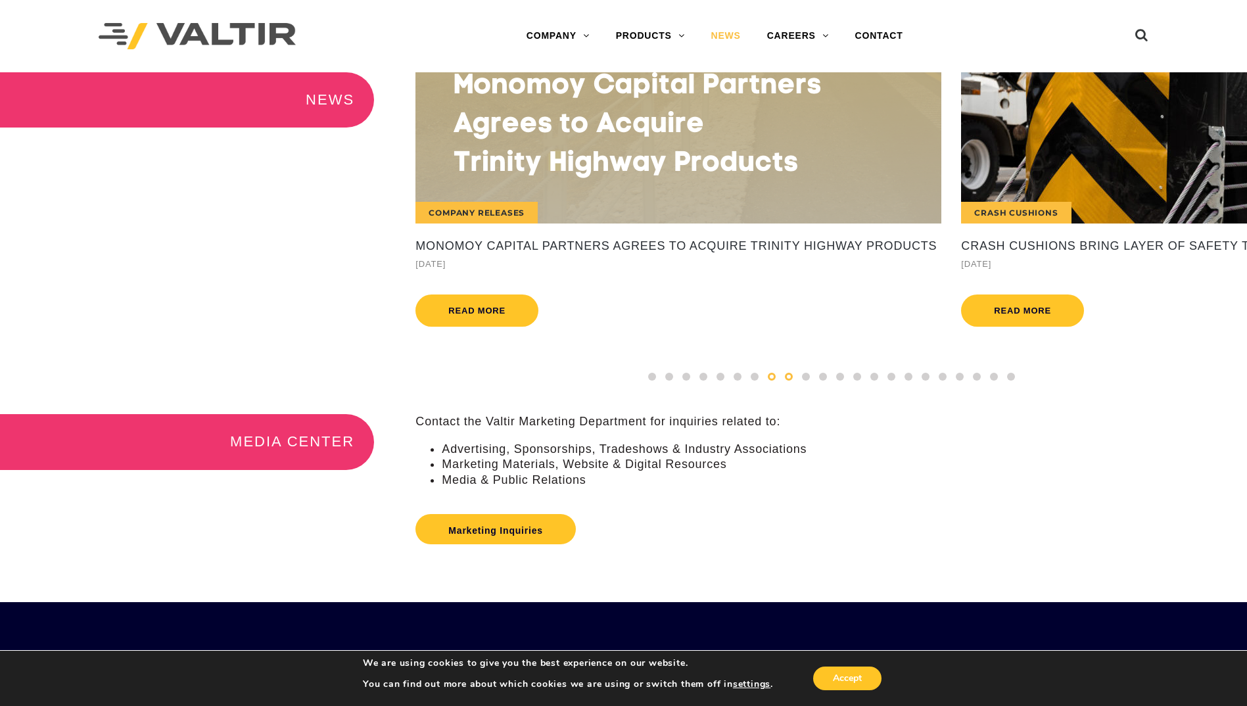
click at [788, 381] on span at bounding box center [789, 377] width 8 height 8
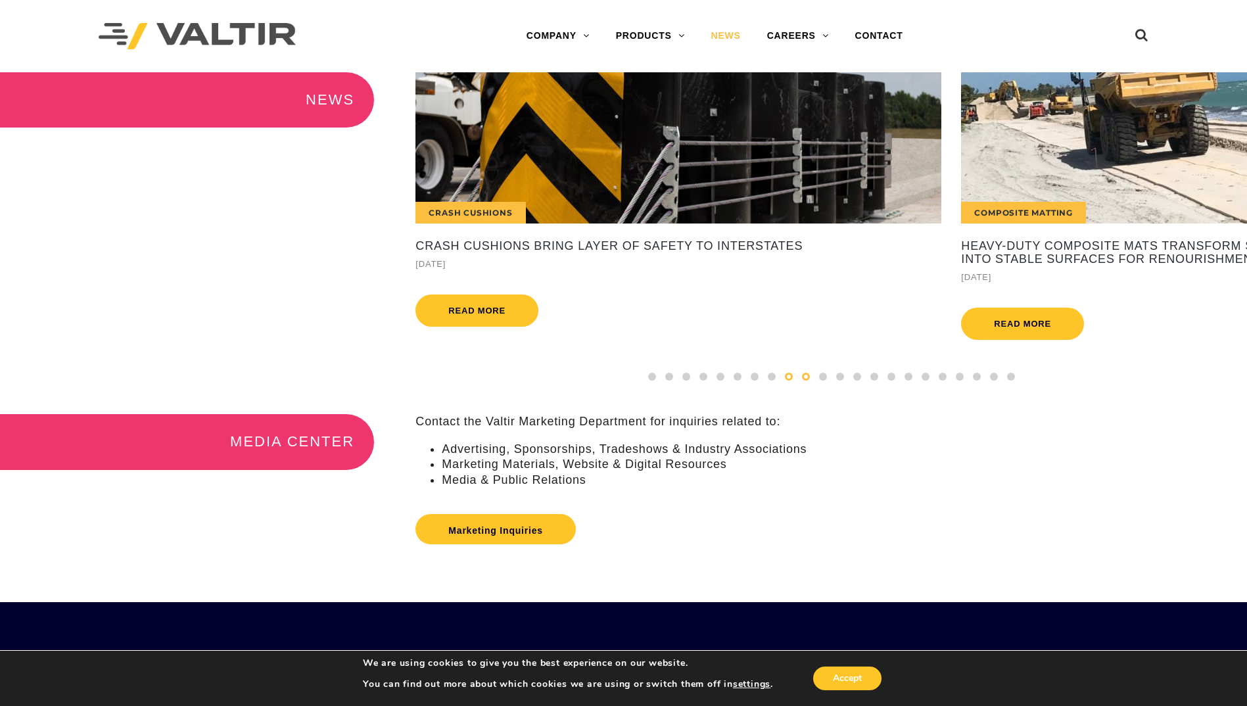
click at [805, 381] on span at bounding box center [806, 377] width 8 height 8
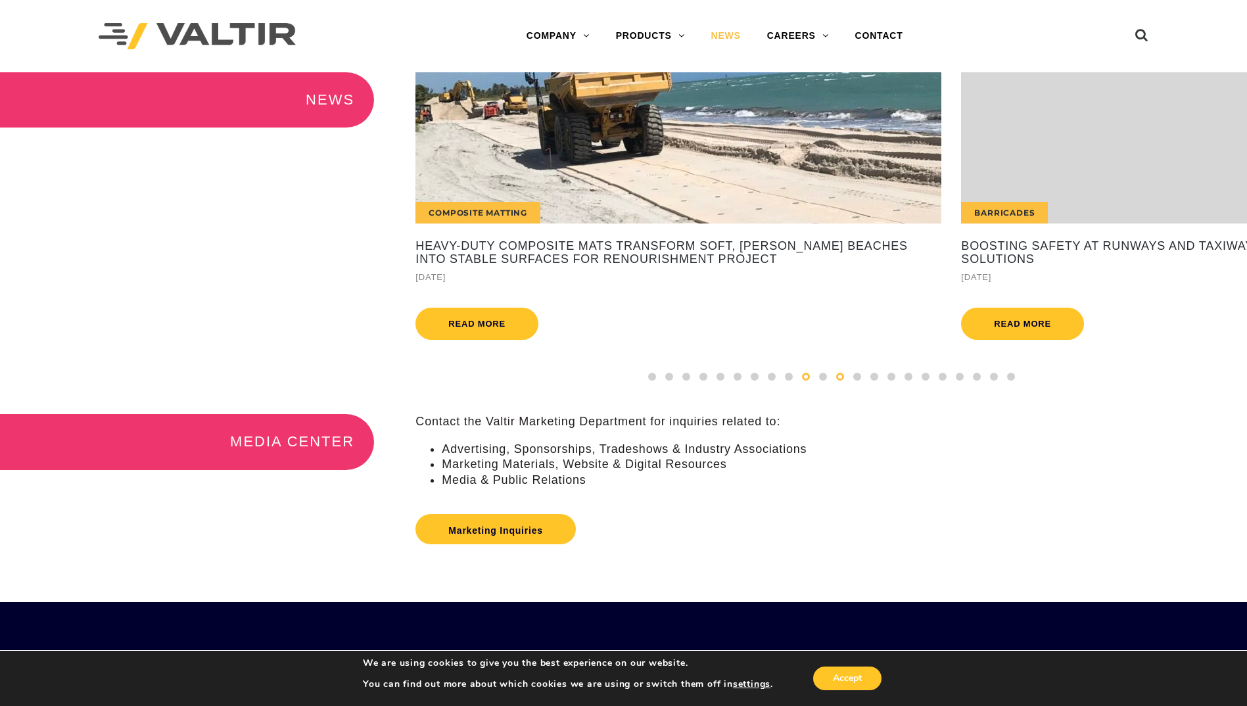
click at [838, 381] on span at bounding box center [840, 377] width 8 height 8
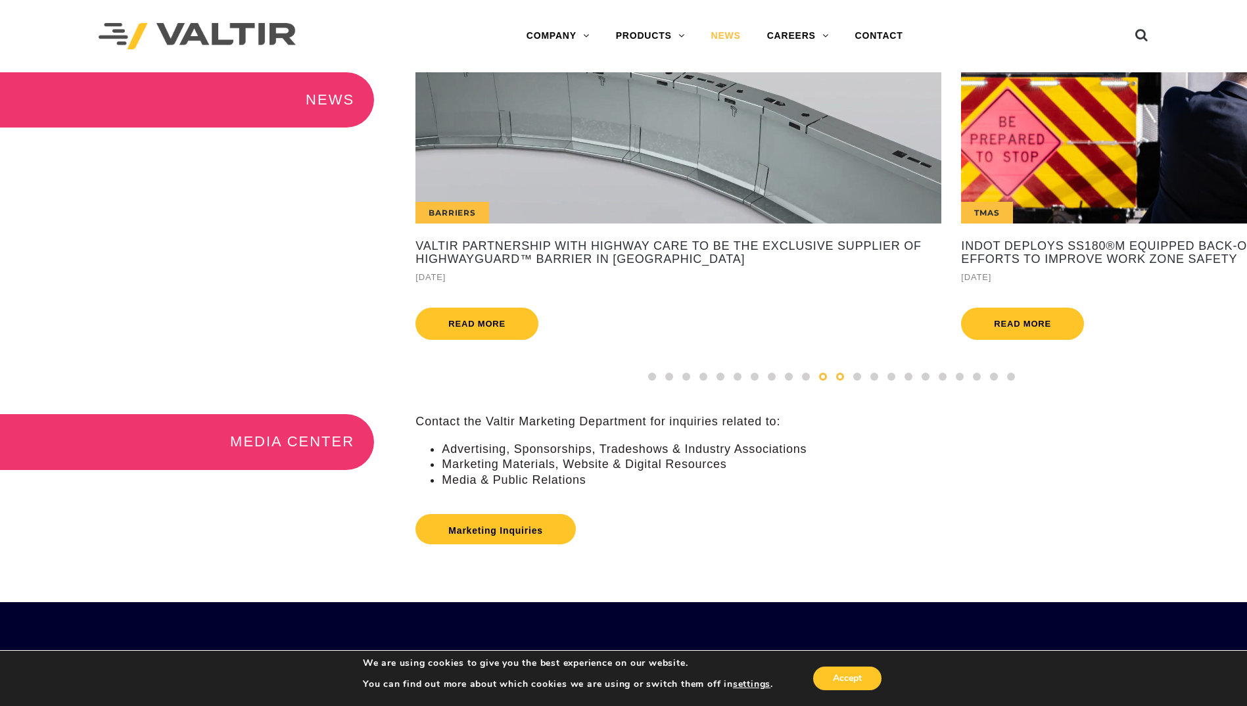
click at [822, 381] on span at bounding box center [823, 377] width 8 height 8
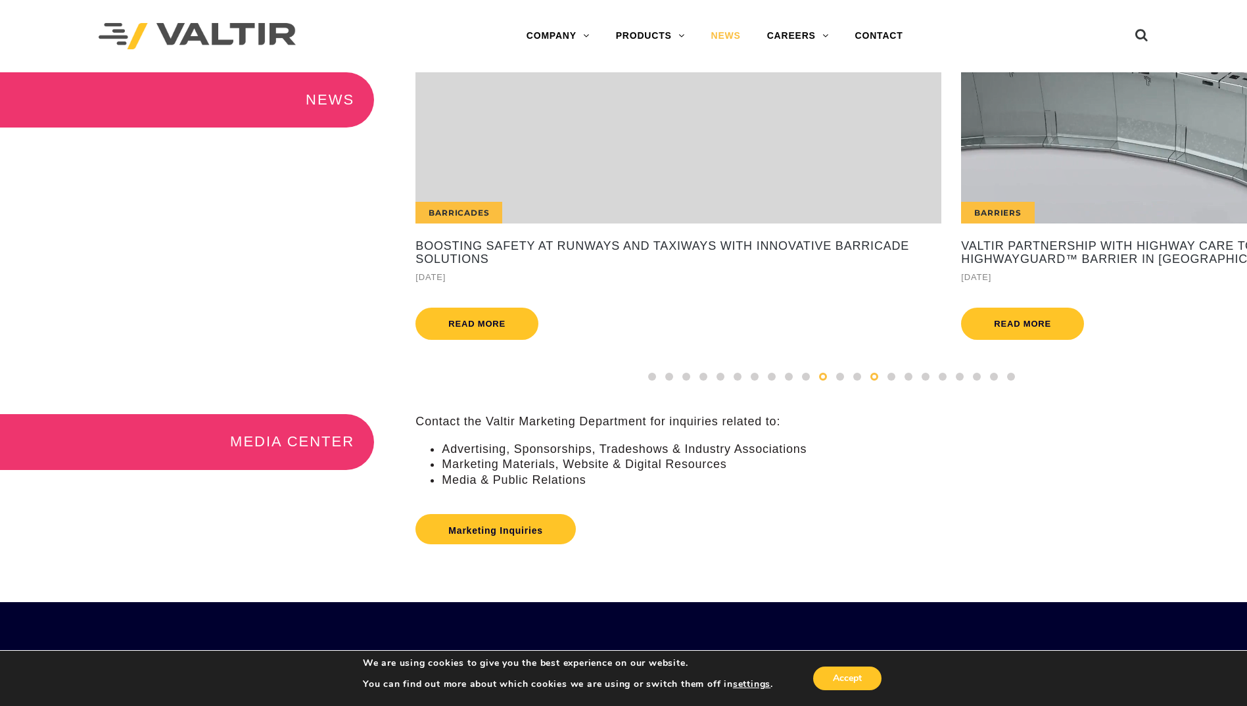
click at [873, 381] on span at bounding box center [874, 377] width 8 height 8
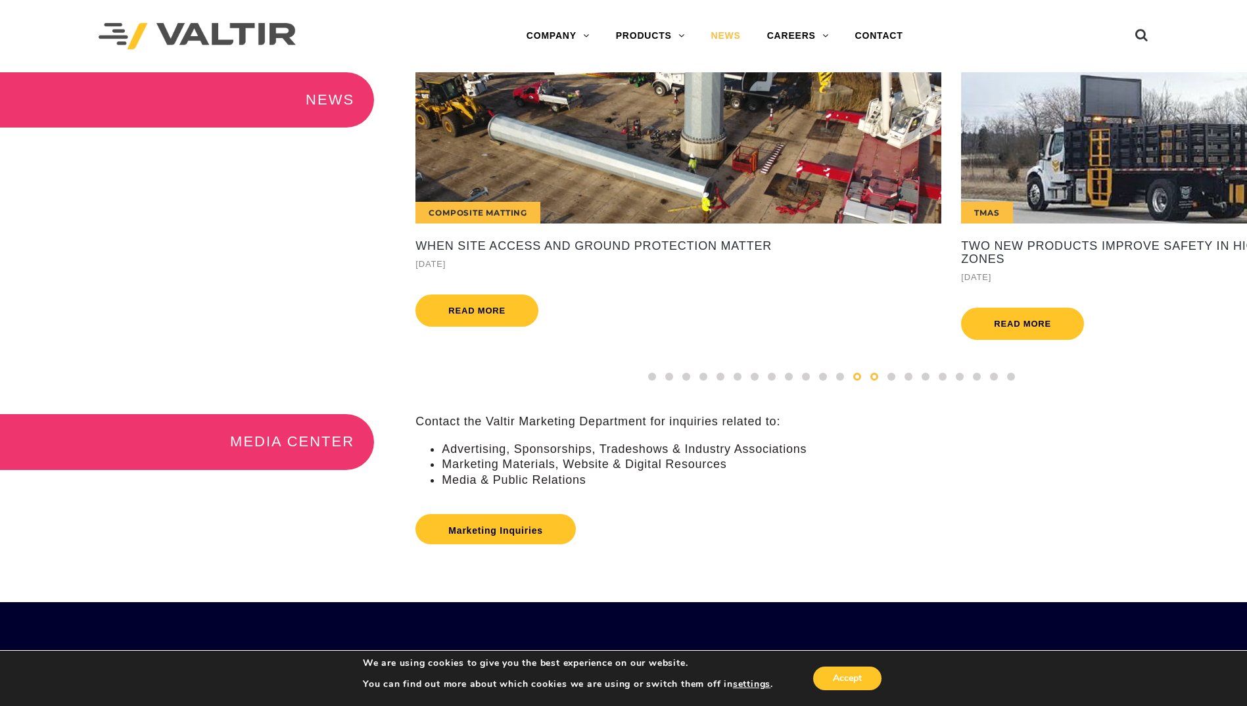
click at [853, 381] on span at bounding box center [857, 377] width 8 height 8
click at [866, 384] on div at bounding box center [874, 376] width 17 height 14
click at [889, 381] on span at bounding box center [892, 377] width 8 height 8
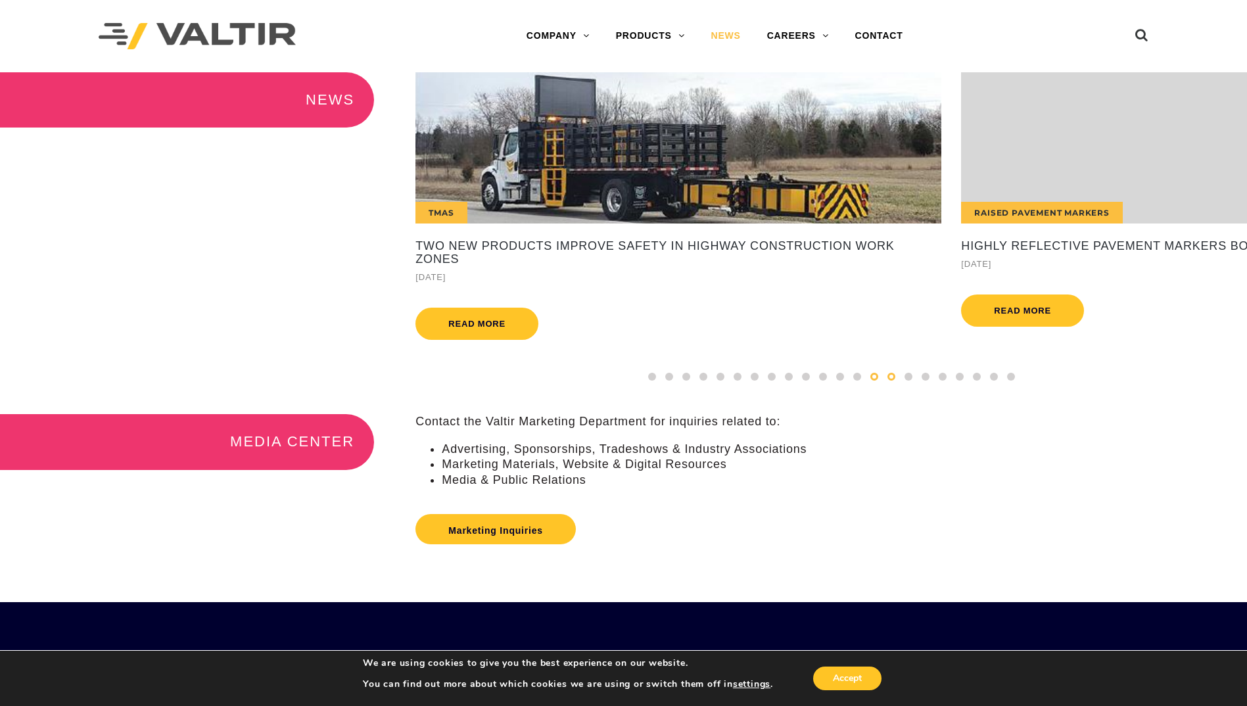
click at [878, 384] on div at bounding box center [874, 376] width 17 height 14
click at [888, 381] on span at bounding box center [892, 377] width 8 height 8
click at [909, 381] on span at bounding box center [909, 377] width 8 height 8
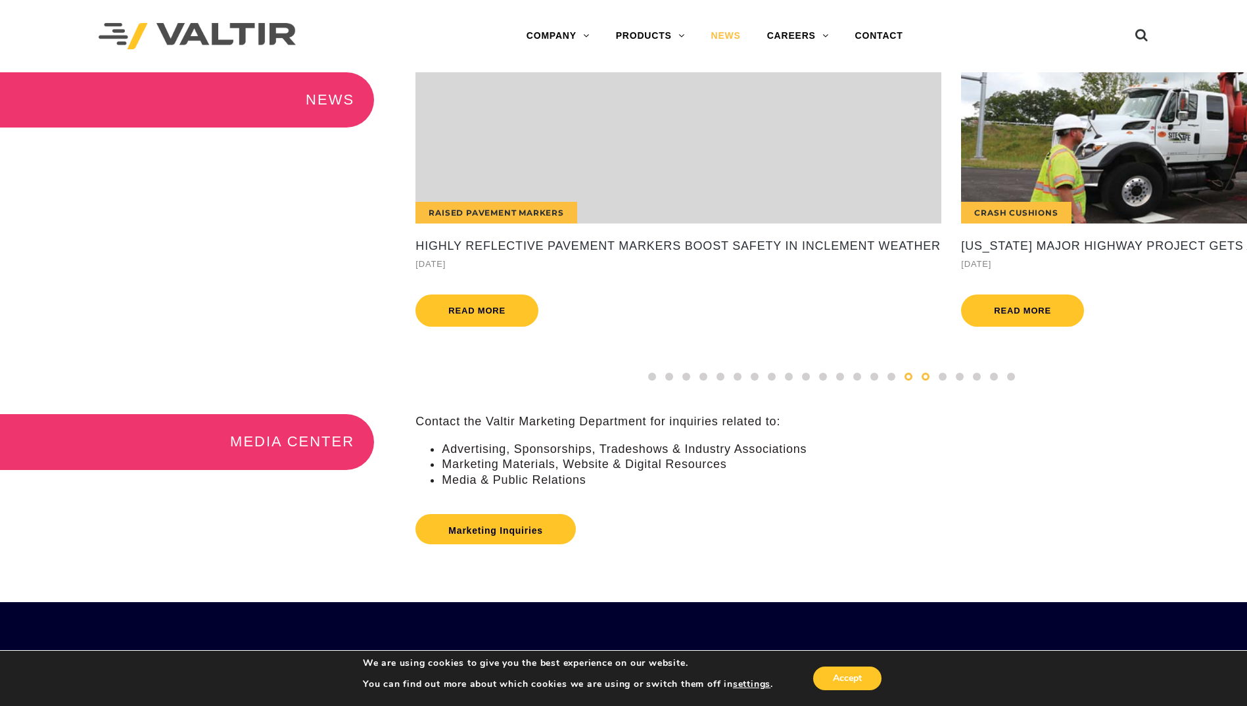
click at [924, 382] on div at bounding box center [925, 376] width 17 height 14
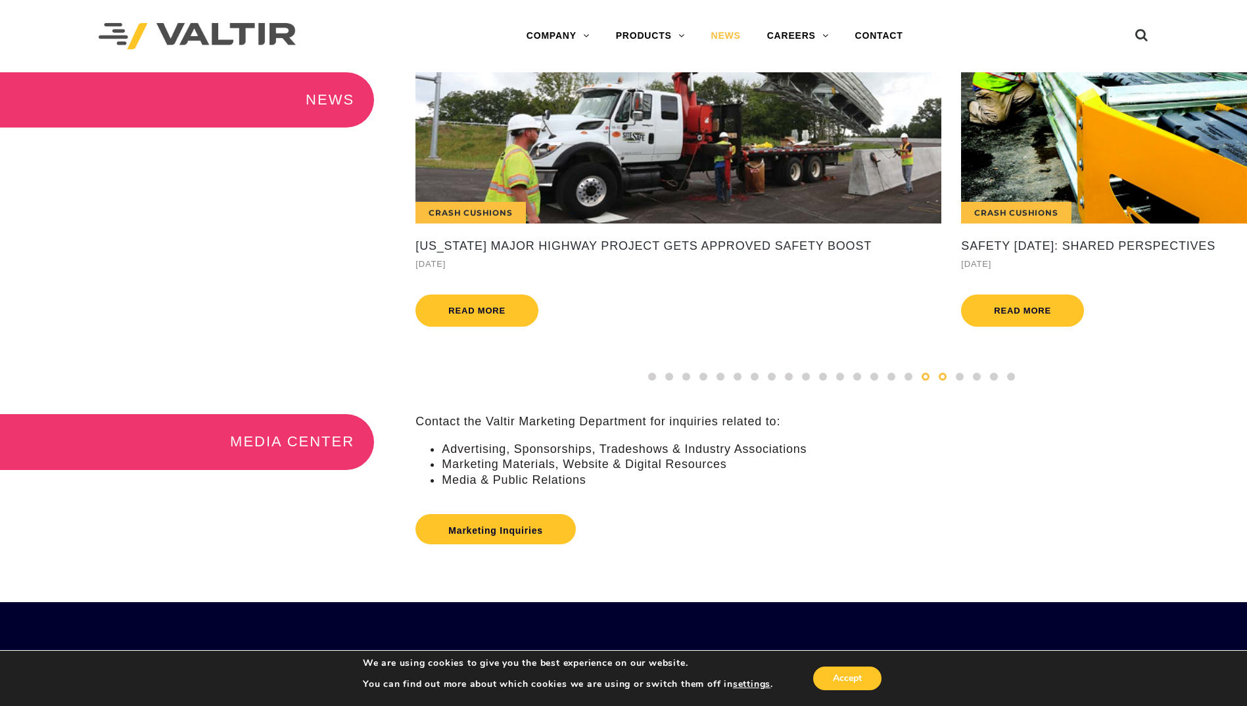
click at [945, 381] on span at bounding box center [943, 377] width 8 height 8
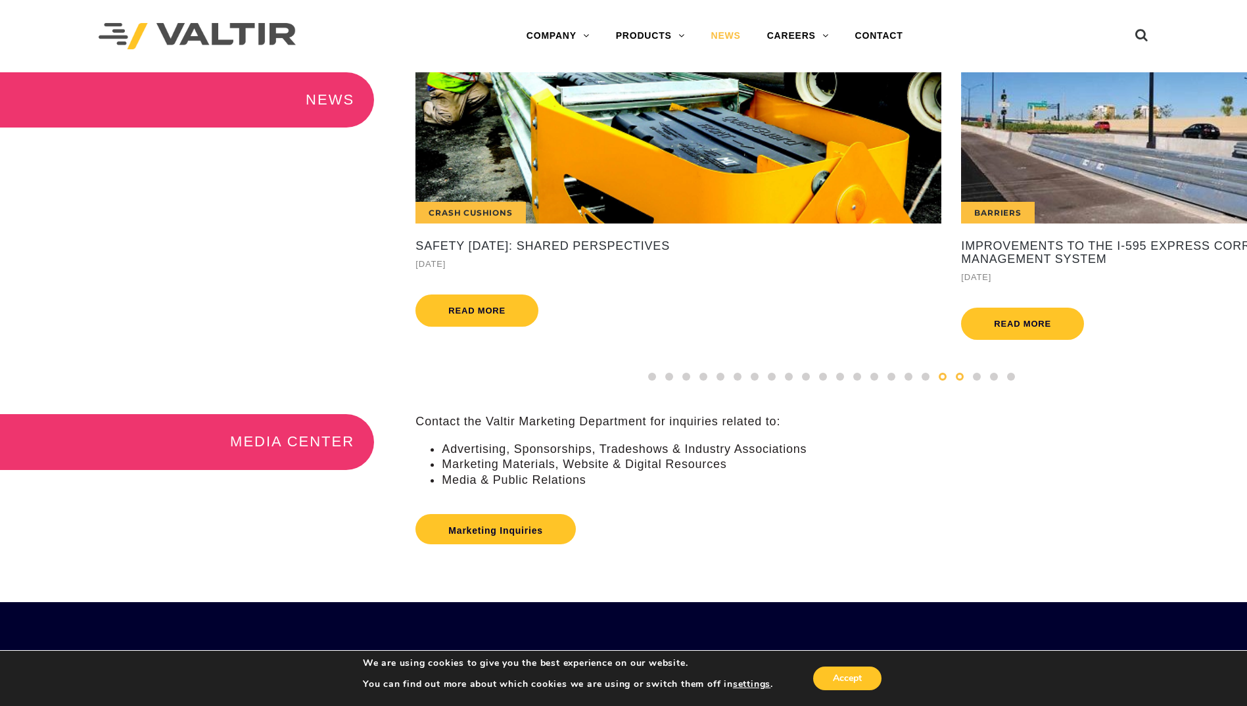
click at [958, 381] on span at bounding box center [960, 377] width 8 height 8
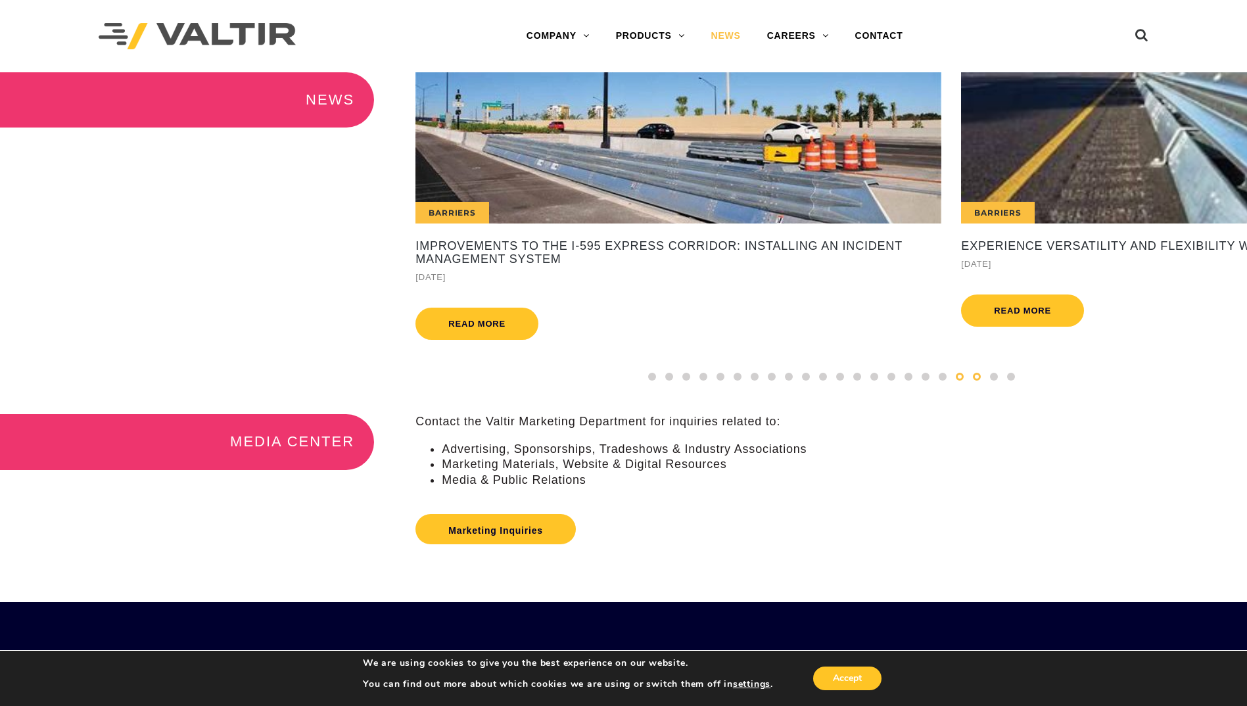
click at [978, 381] on span at bounding box center [977, 377] width 8 height 8
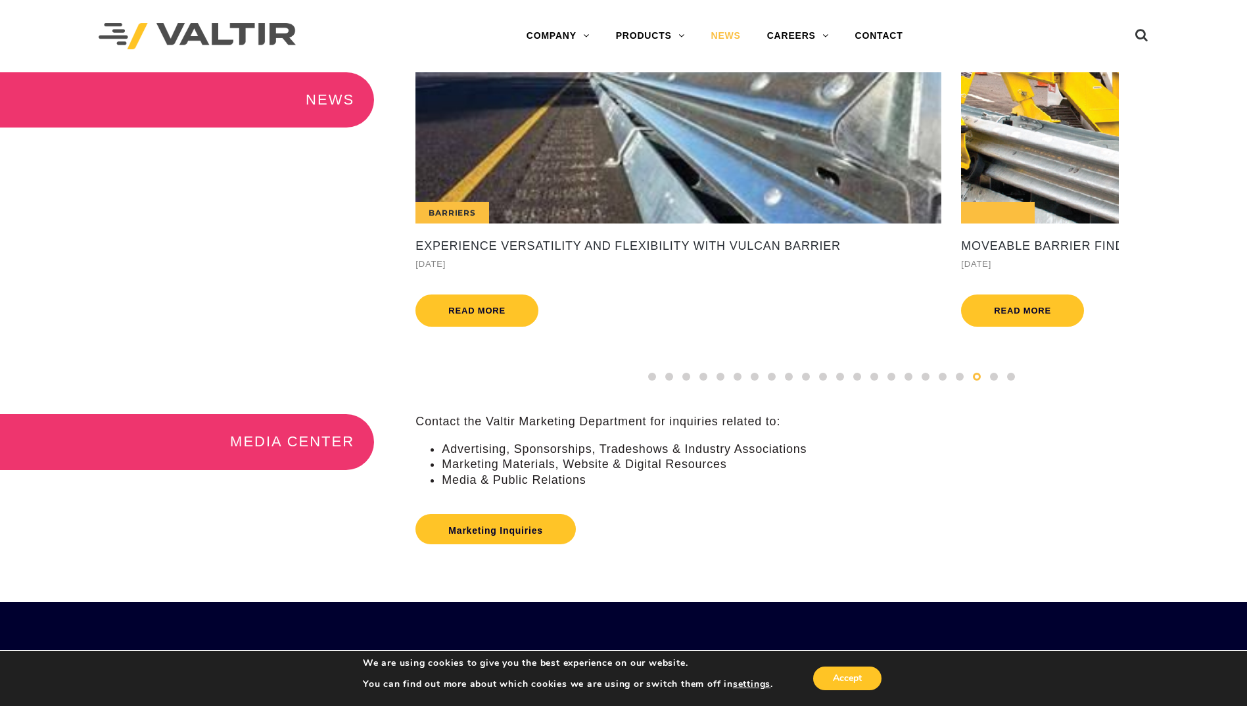
click at [978, 381] on span at bounding box center [977, 377] width 8 height 8
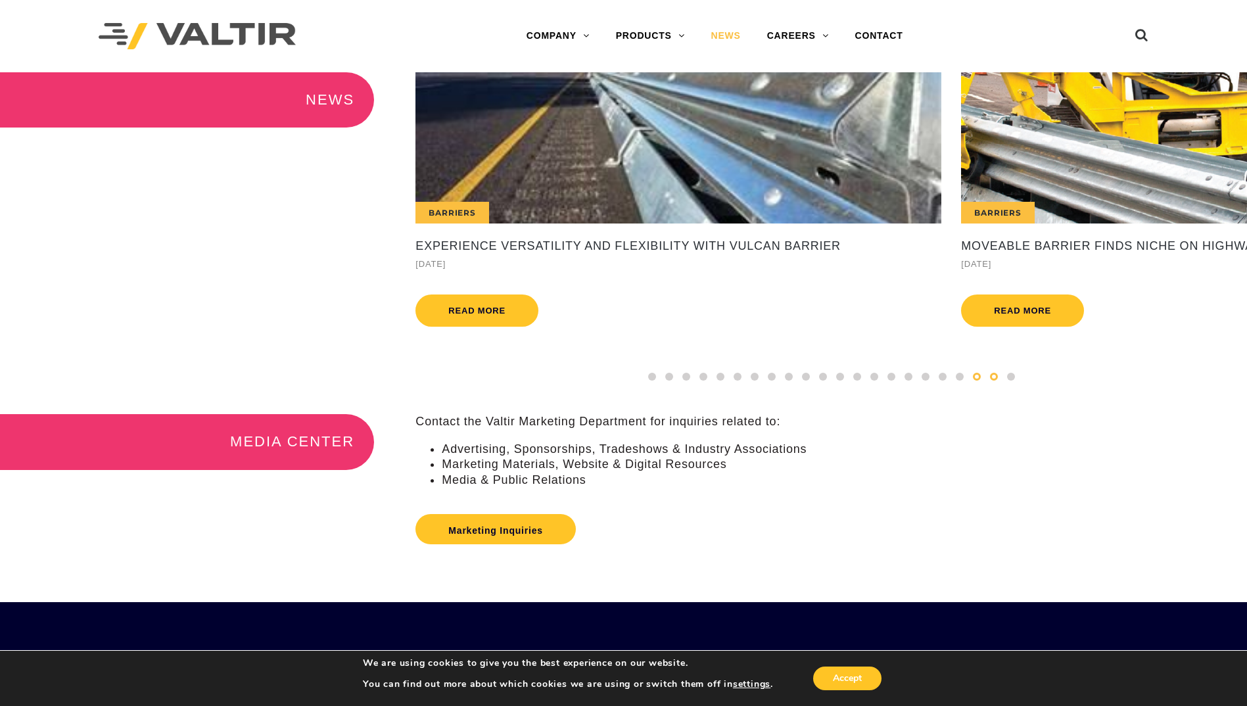
click at [993, 381] on span at bounding box center [994, 377] width 8 height 8
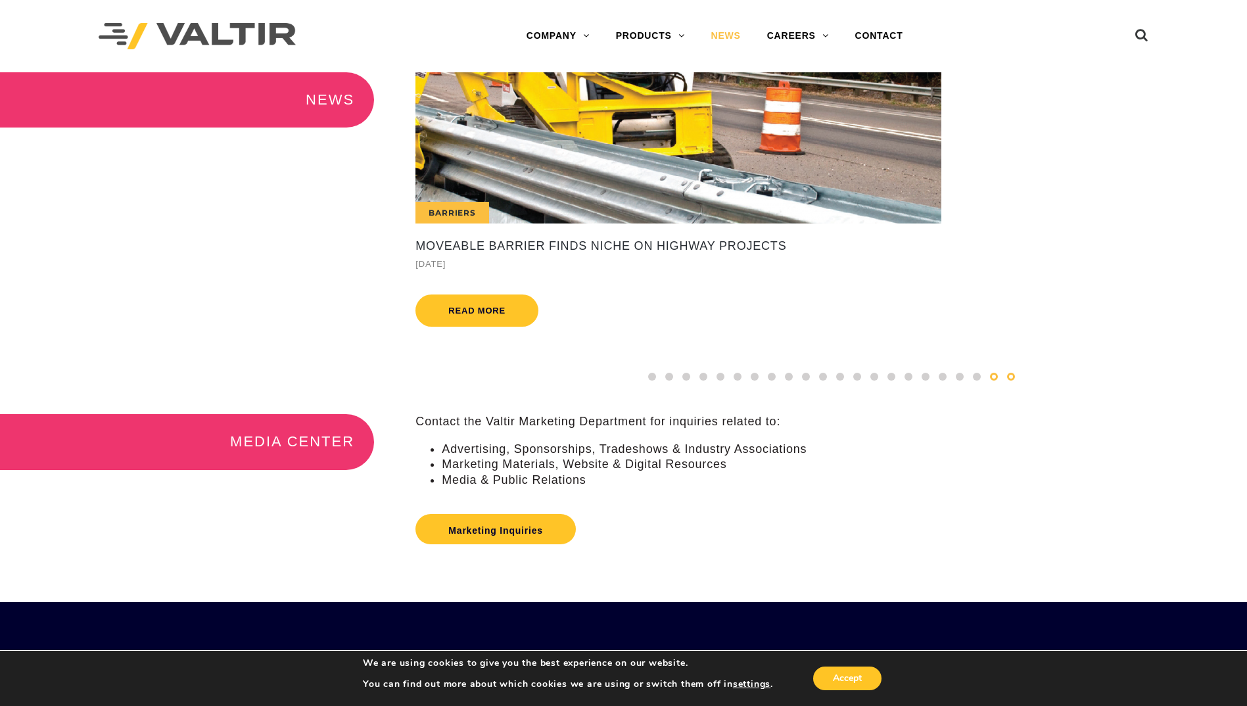
click at [1014, 381] on span at bounding box center [1011, 377] width 8 height 8
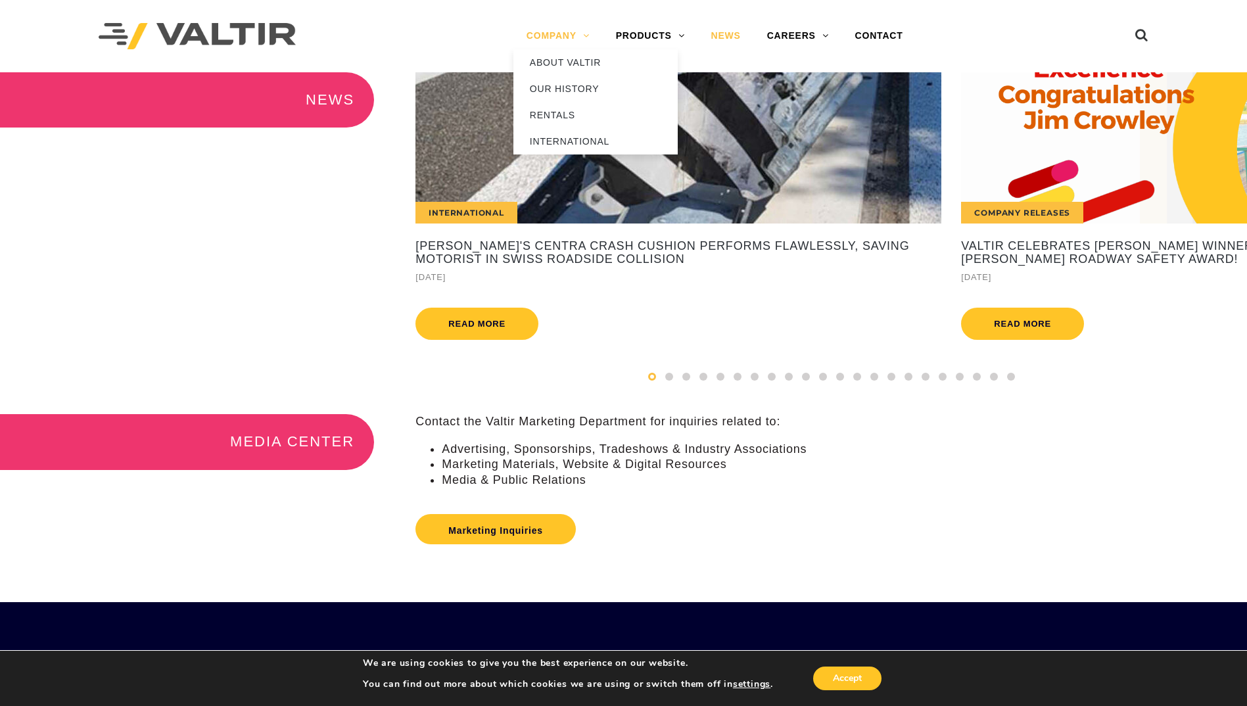
click at [565, 35] on link "COMPANY" at bounding box center [557, 36] width 89 height 26
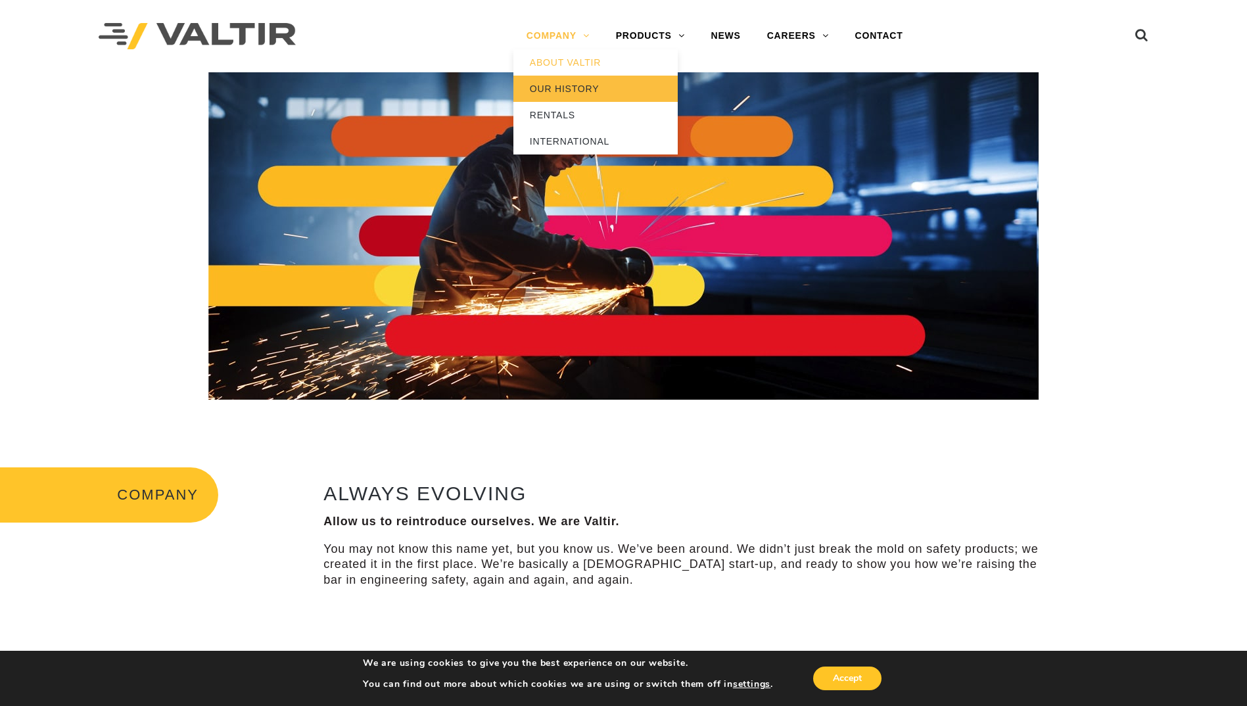
click at [558, 87] on link "OUR HISTORY" at bounding box center [595, 89] width 164 height 26
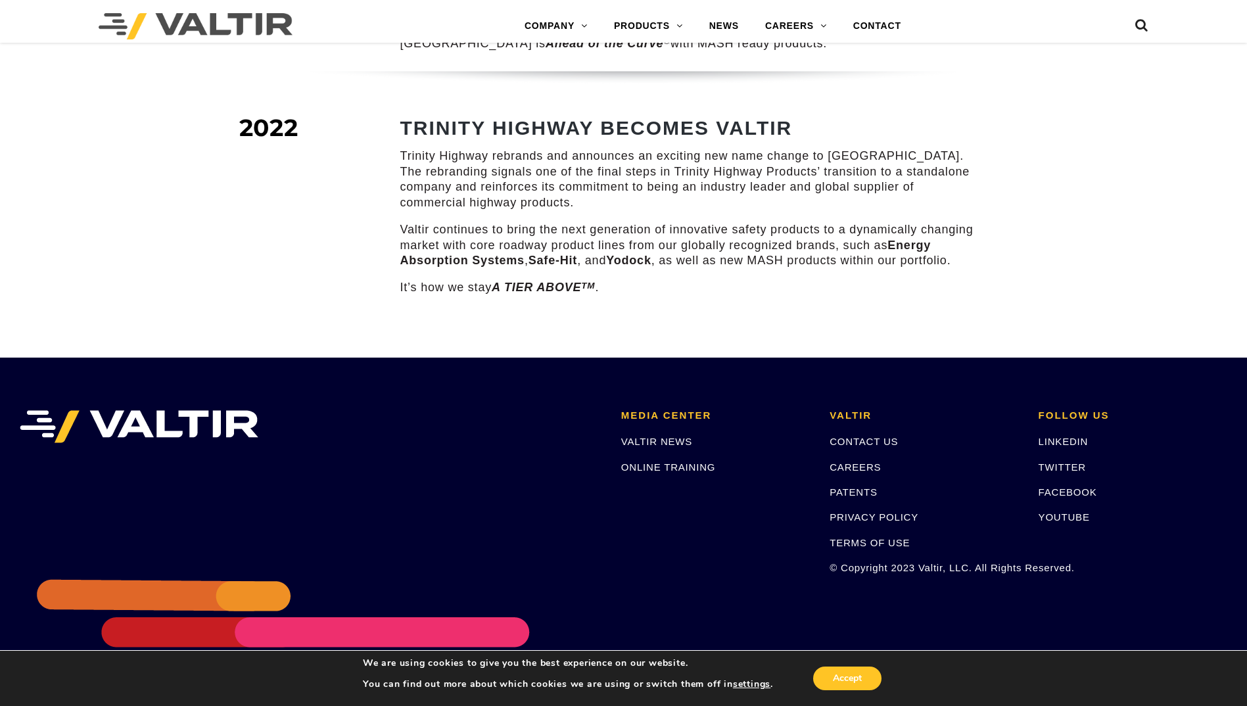
scroll to position [1898, 0]
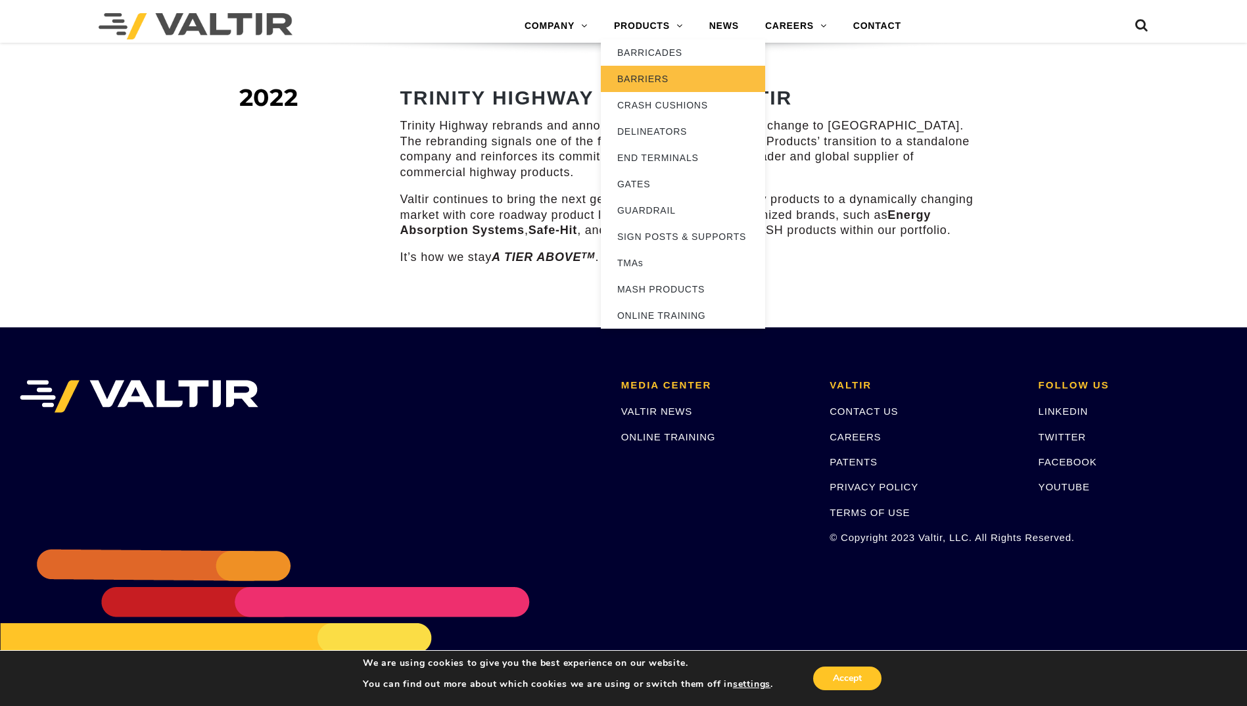
click at [654, 83] on link "BARRIERS" at bounding box center [683, 79] width 164 height 26
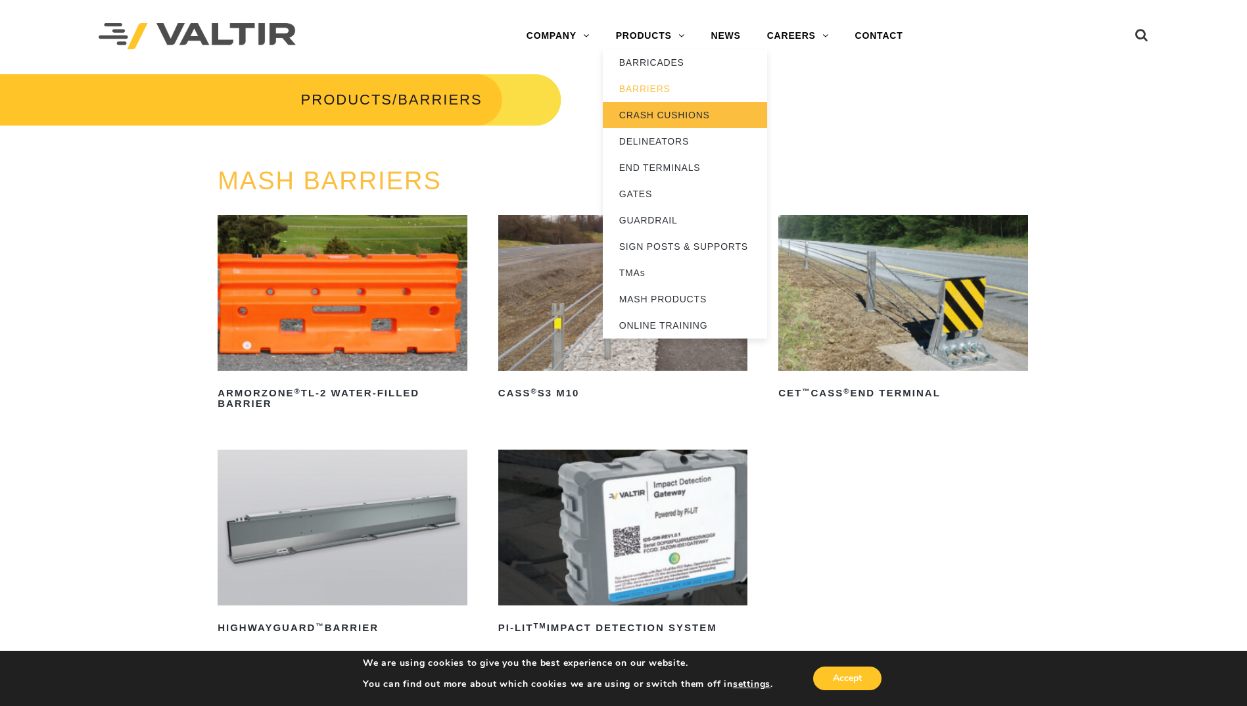
click at [645, 117] on link "CRASH CUSHIONS" at bounding box center [685, 115] width 164 height 26
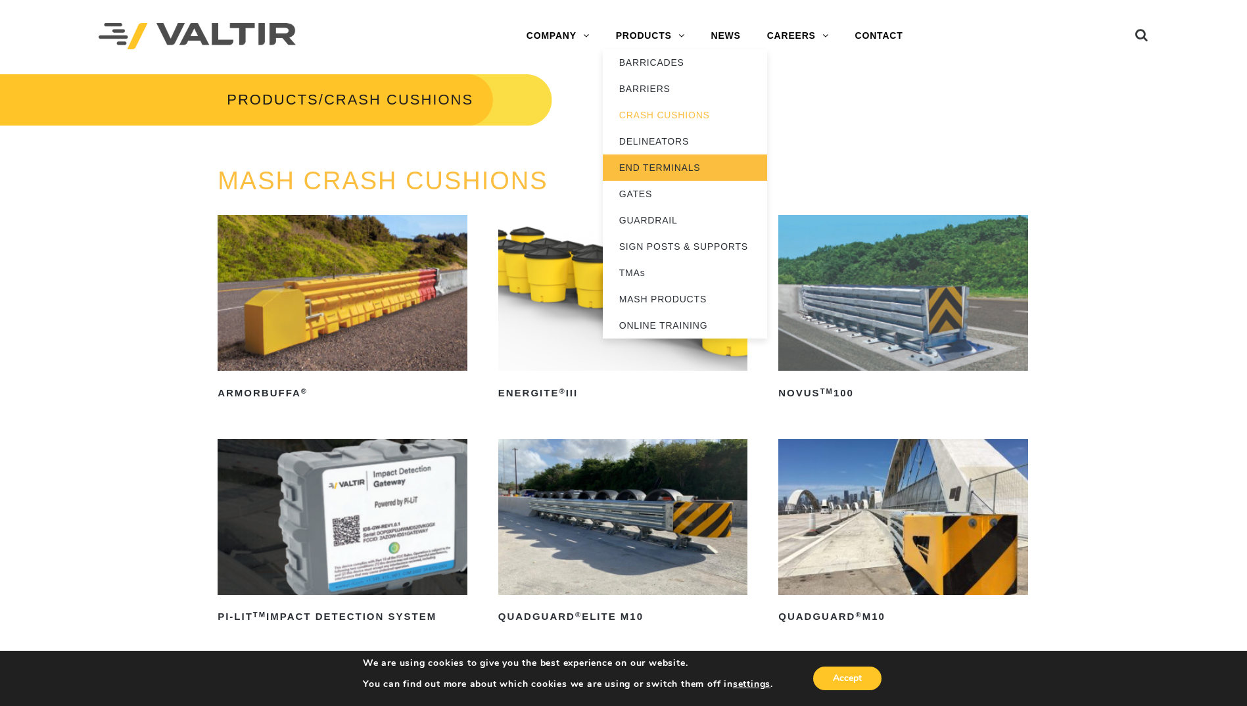
click at [642, 165] on link "END TERMINALS" at bounding box center [685, 168] width 164 height 26
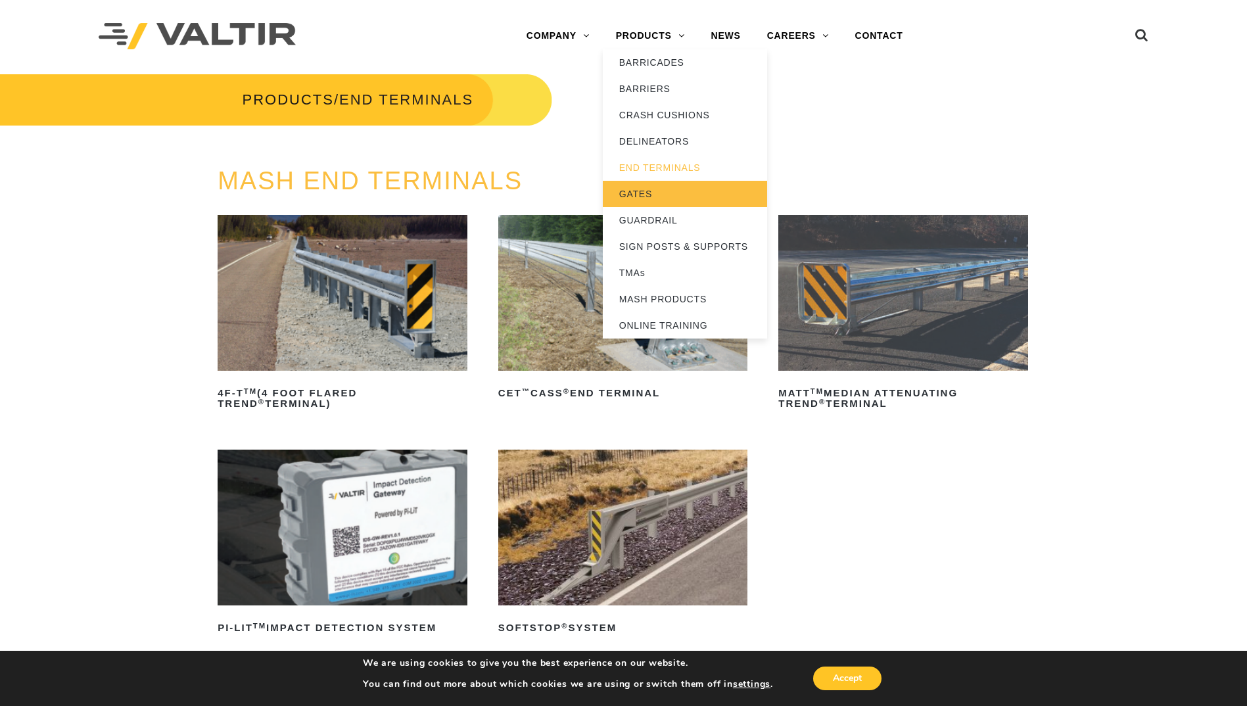
click at [638, 194] on link "GATES" at bounding box center [685, 194] width 164 height 26
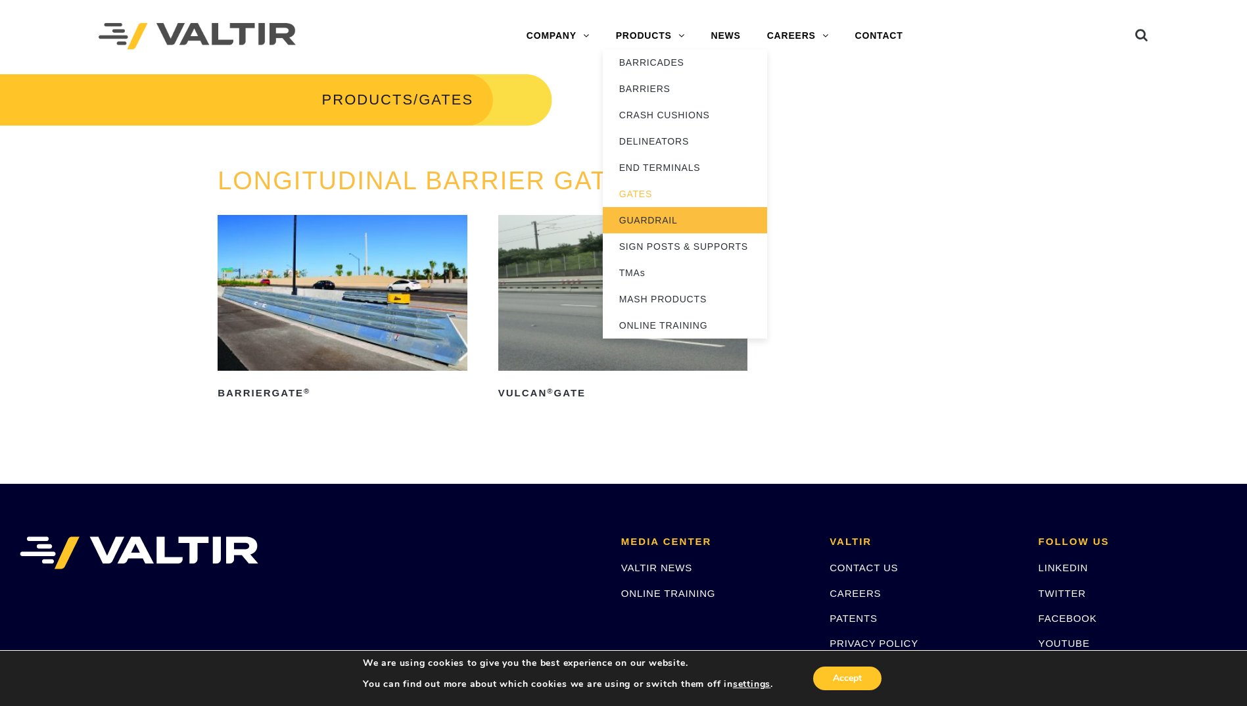
click at [636, 222] on link "GUARDRAIL" at bounding box center [685, 220] width 164 height 26
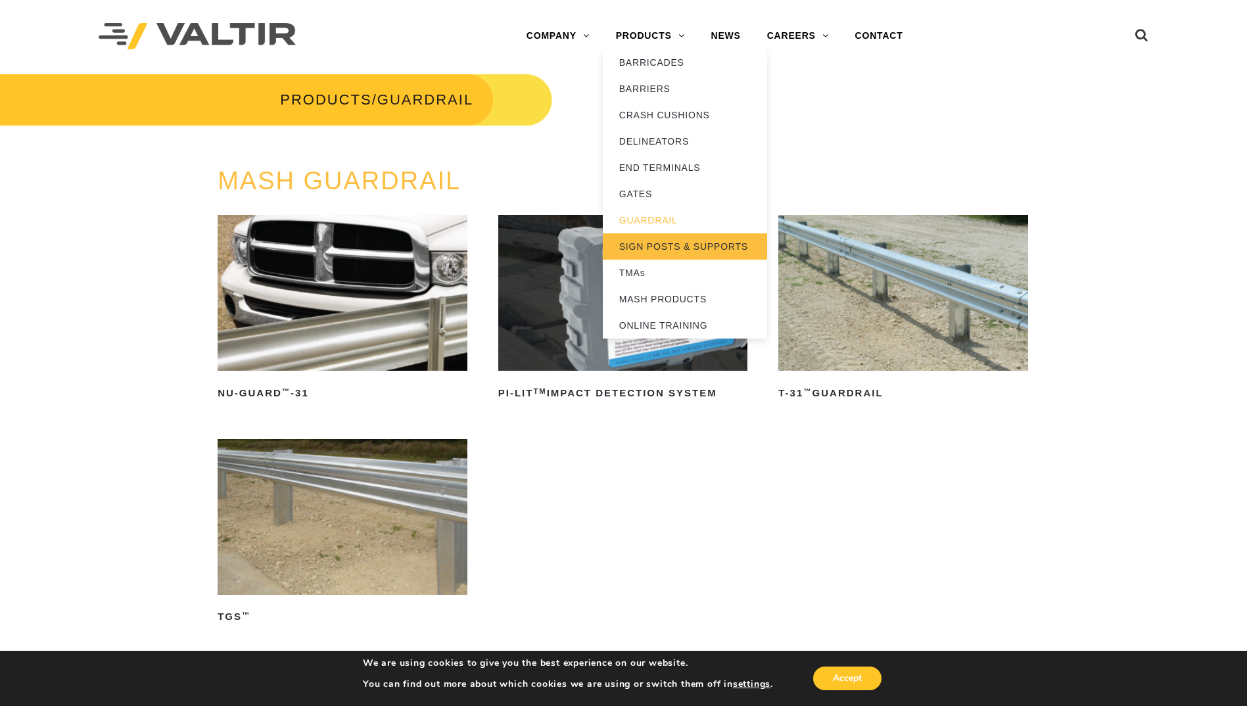
click at [646, 251] on link "SIGN POSTS & SUPPORTS" at bounding box center [685, 246] width 164 height 26
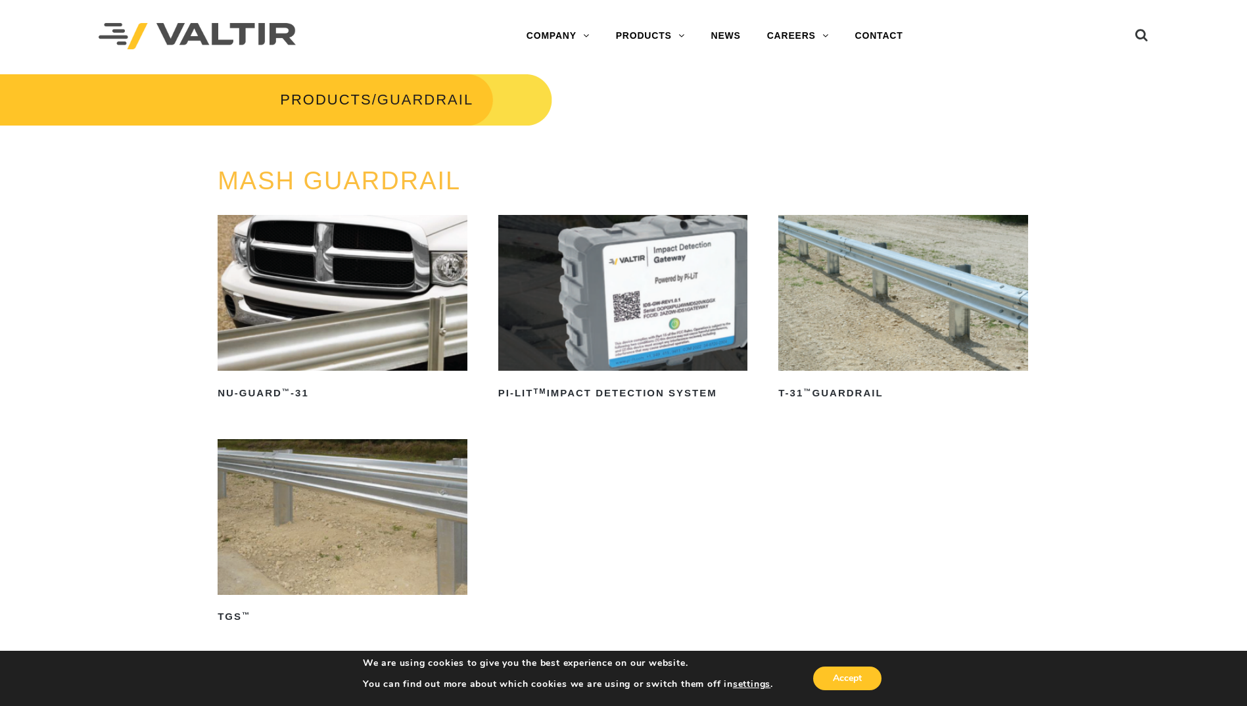
click at [380, 287] on img at bounding box center [343, 293] width 250 height 156
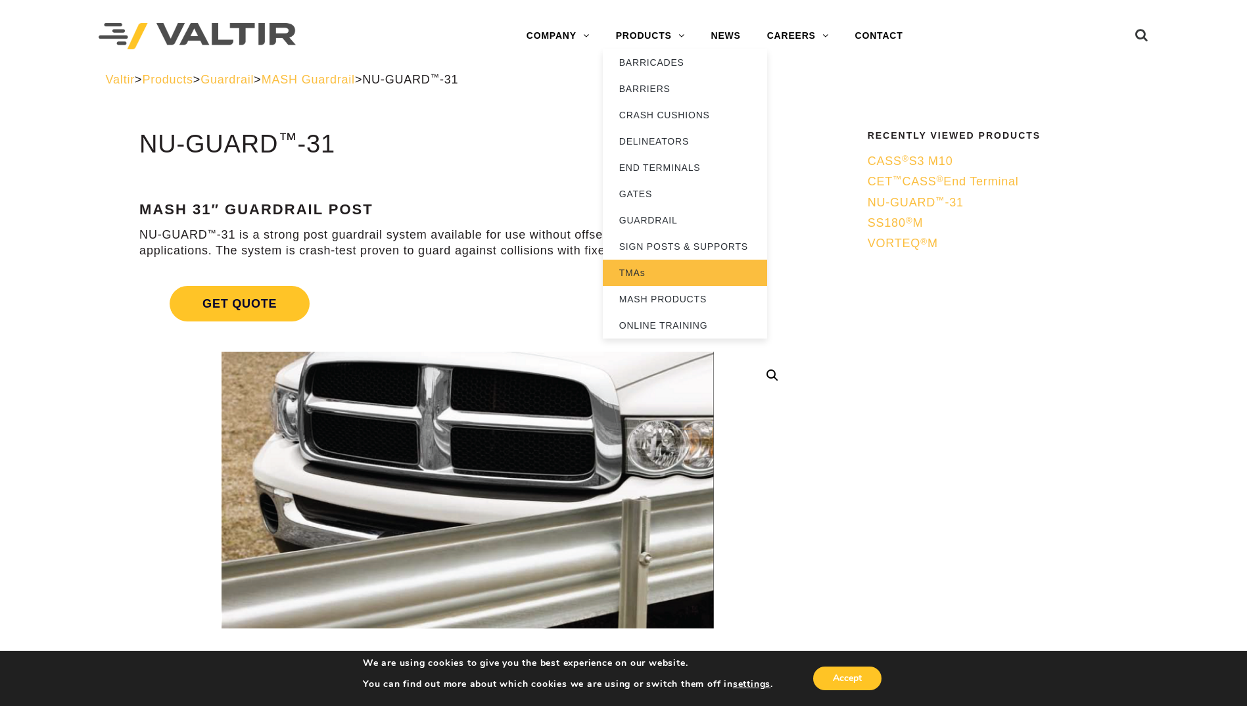
click at [639, 273] on link "TMAs" at bounding box center [685, 273] width 164 height 26
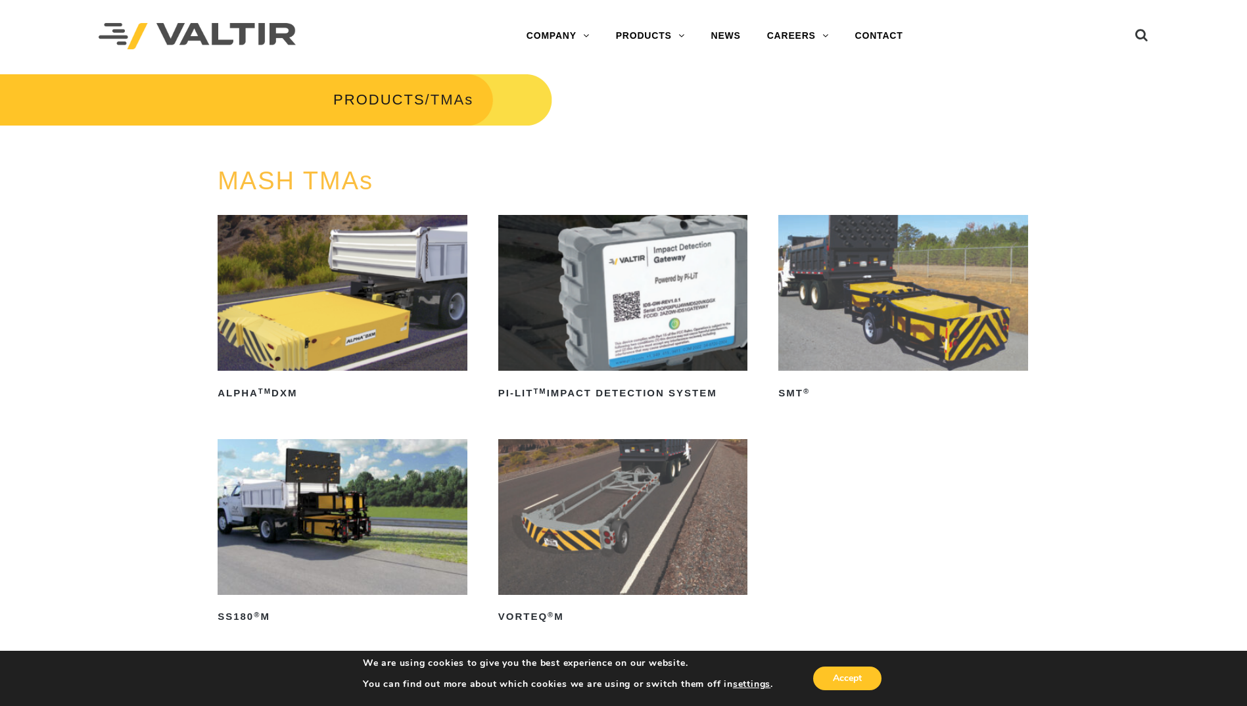
click at [324, 336] on img at bounding box center [343, 293] width 250 height 156
